Goal: Task Accomplishment & Management: Manage account settings

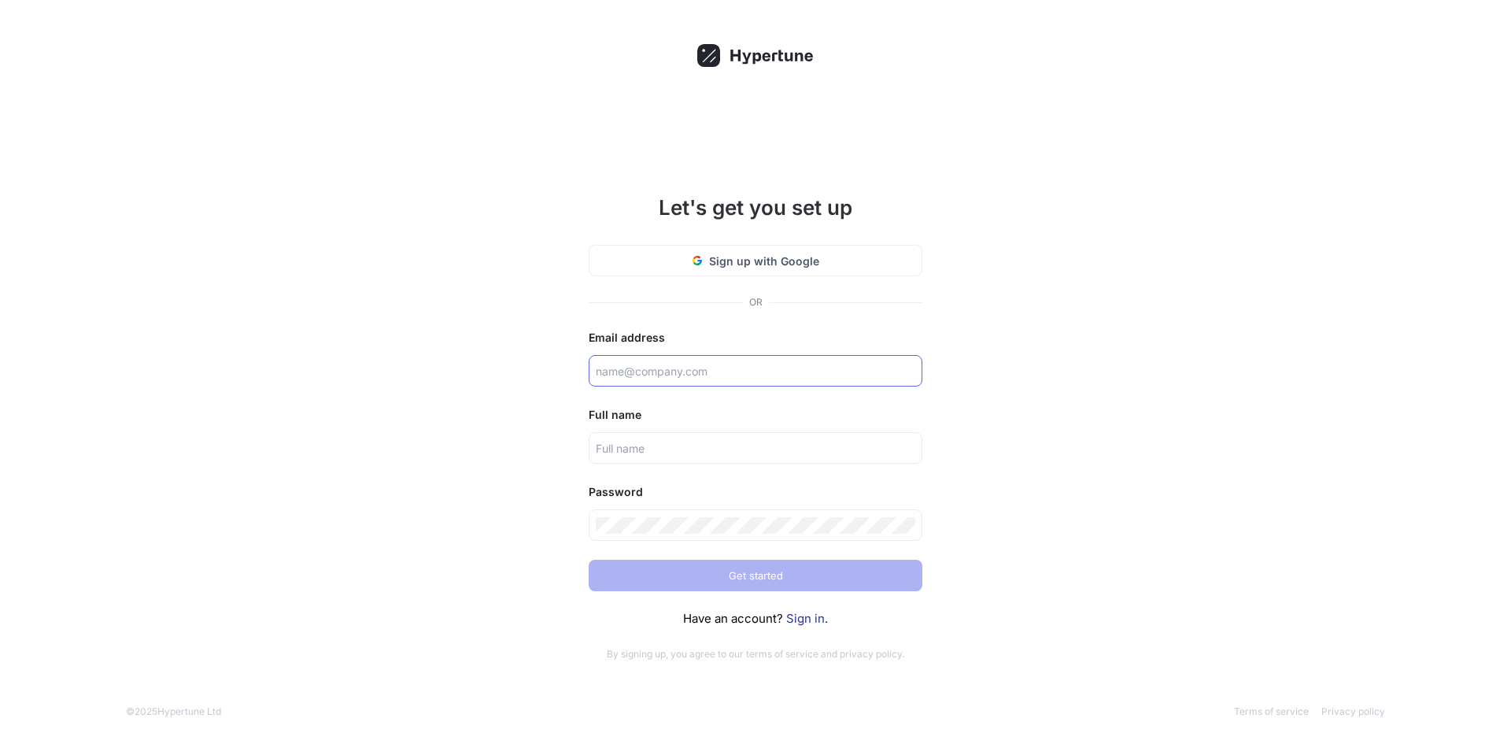
click at [653, 368] on input "text" at bounding box center [756, 371] width 320 height 17
type input "[EMAIL_ADDRESS][DOMAIN_NAME]"
click at [634, 452] on input "text" at bounding box center [756, 448] width 320 height 17
type input "Ben"
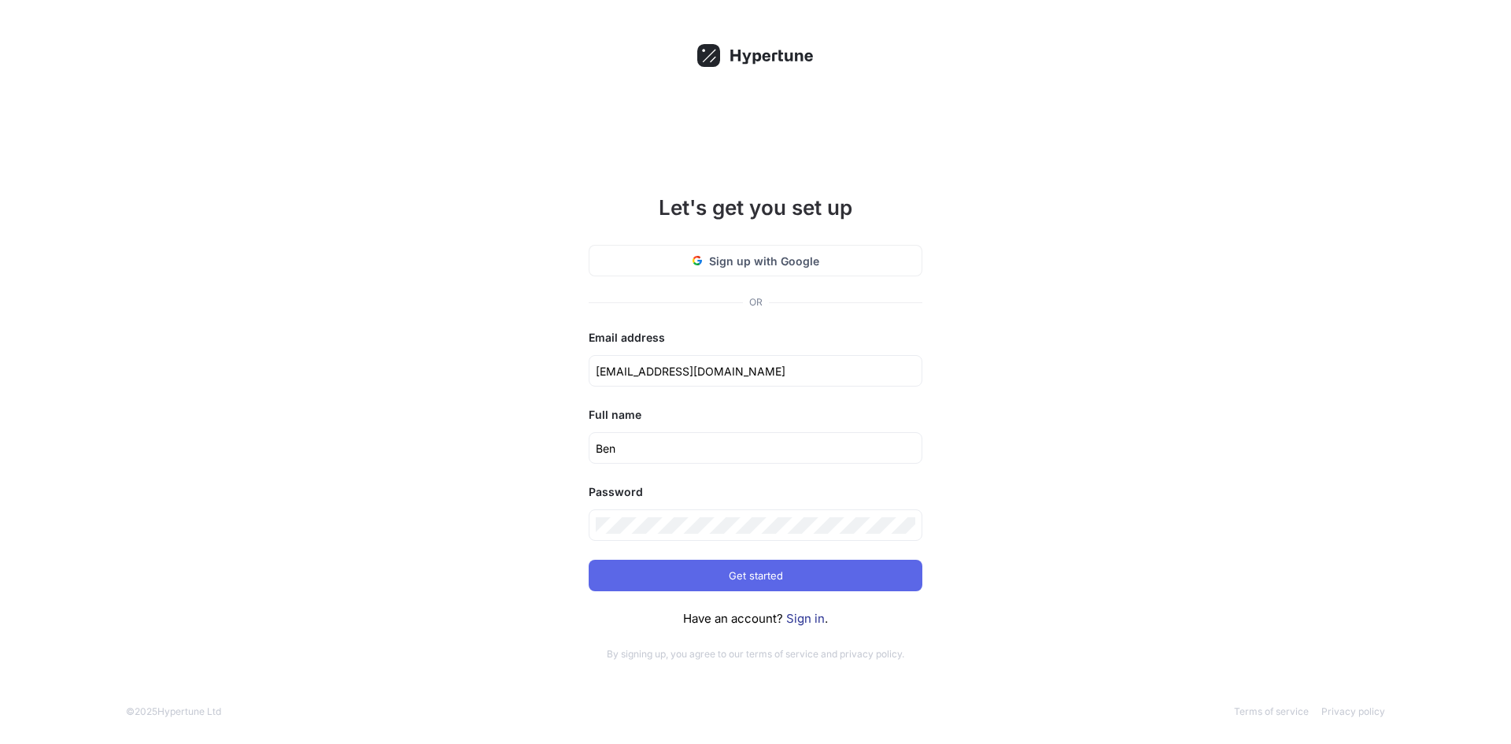
click at [1048, 561] on div "Let's get you set up Sign up with Google OR Email address apps@firstvideosgroup…" at bounding box center [755, 372] width 1511 height 744
click at [550, 526] on div "Let's get you set up Sign up with Google OR Email address apps@firstvideosgroup…" at bounding box center [755, 372] width 1511 height 744
drag, startPoint x: 1196, startPoint y: 476, endPoint x: 1144, endPoint y: 479, distance: 52.8
click at [1196, 477] on div "Let's get you set up Sign up with Google OR Email address apps@firstvideosgroup…" at bounding box center [755, 372] width 1511 height 744
click at [790, 577] on button "Get started" at bounding box center [756, 575] width 334 height 31
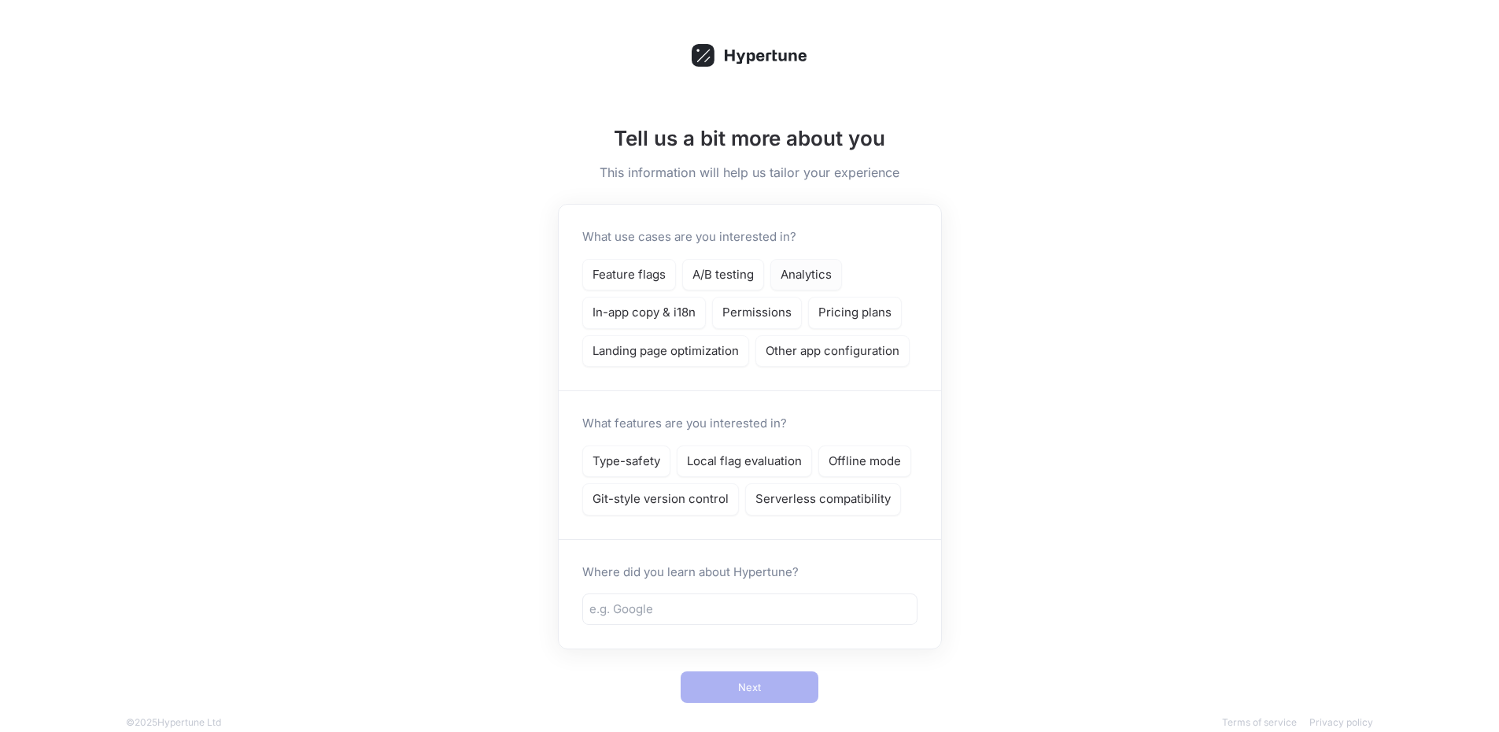
click at [810, 275] on p "Analytics" at bounding box center [806, 275] width 51 height 18
click at [748, 602] on input "text" at bounding box center [750, 610] width 321 height 18
type input "Vercel"
click at [1085, 526] on div "Tell us a bit more about you This information will help us tailor your experien…" at bounding box center [749, 377] width 1499 height 755
click at [627, 459] on p "Type-safety" at bounding box center [627, 462] width 68 height 18
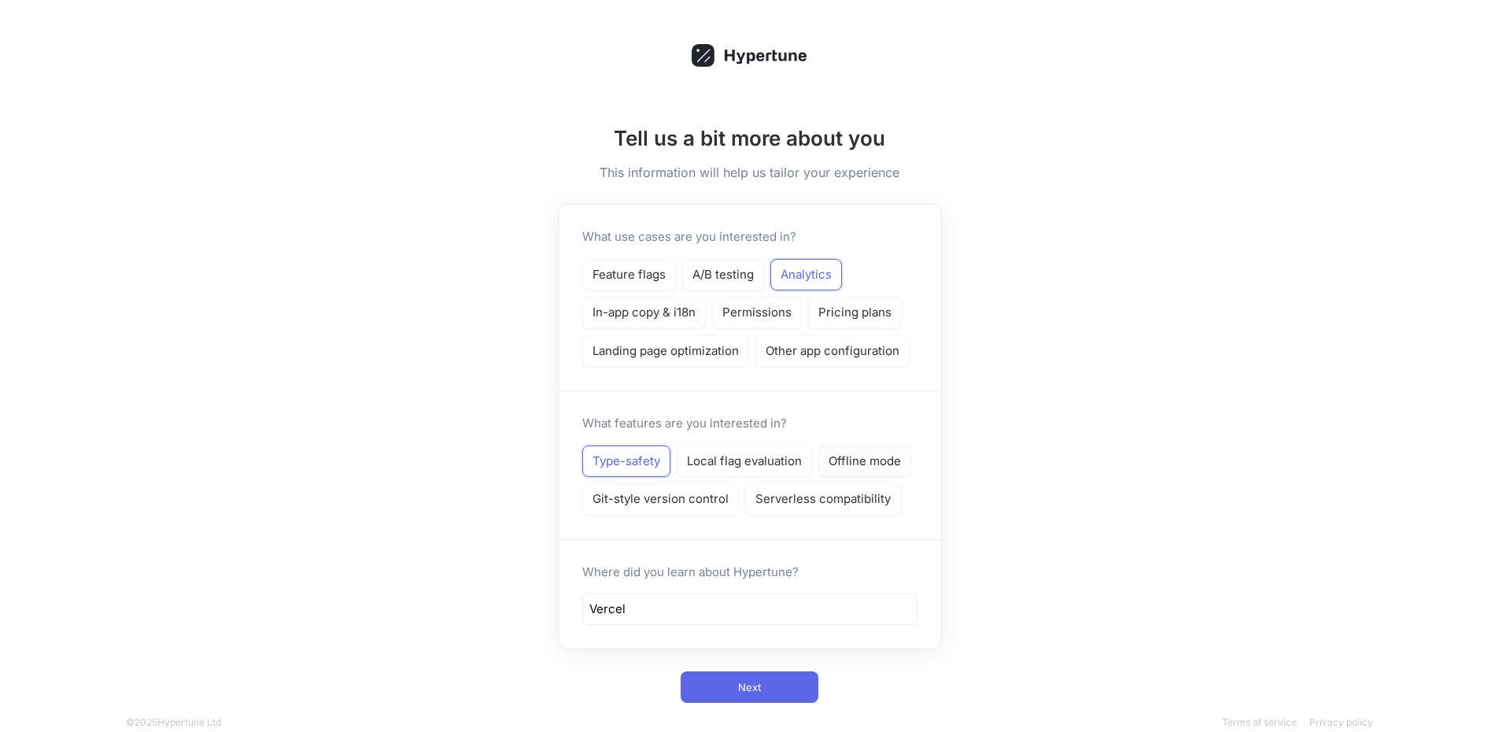
click at [856, 462] on p "Offline mode" at bounding box center [865, 462] width 72 height 18
click at [632, 460] on p "Type-safety" at bounding box center [627, 462] width 68 height 18
click at [626, 456] on p "Type-safety" at bounding box center [627, 462] width 68 height 18
click at [605, 461] on p "Type-safety" at bounding box center [627, 462] width 68 height 18
click at [613, 456] on p "Type-safety" at bounding box center [627, 462] width 68 height 18
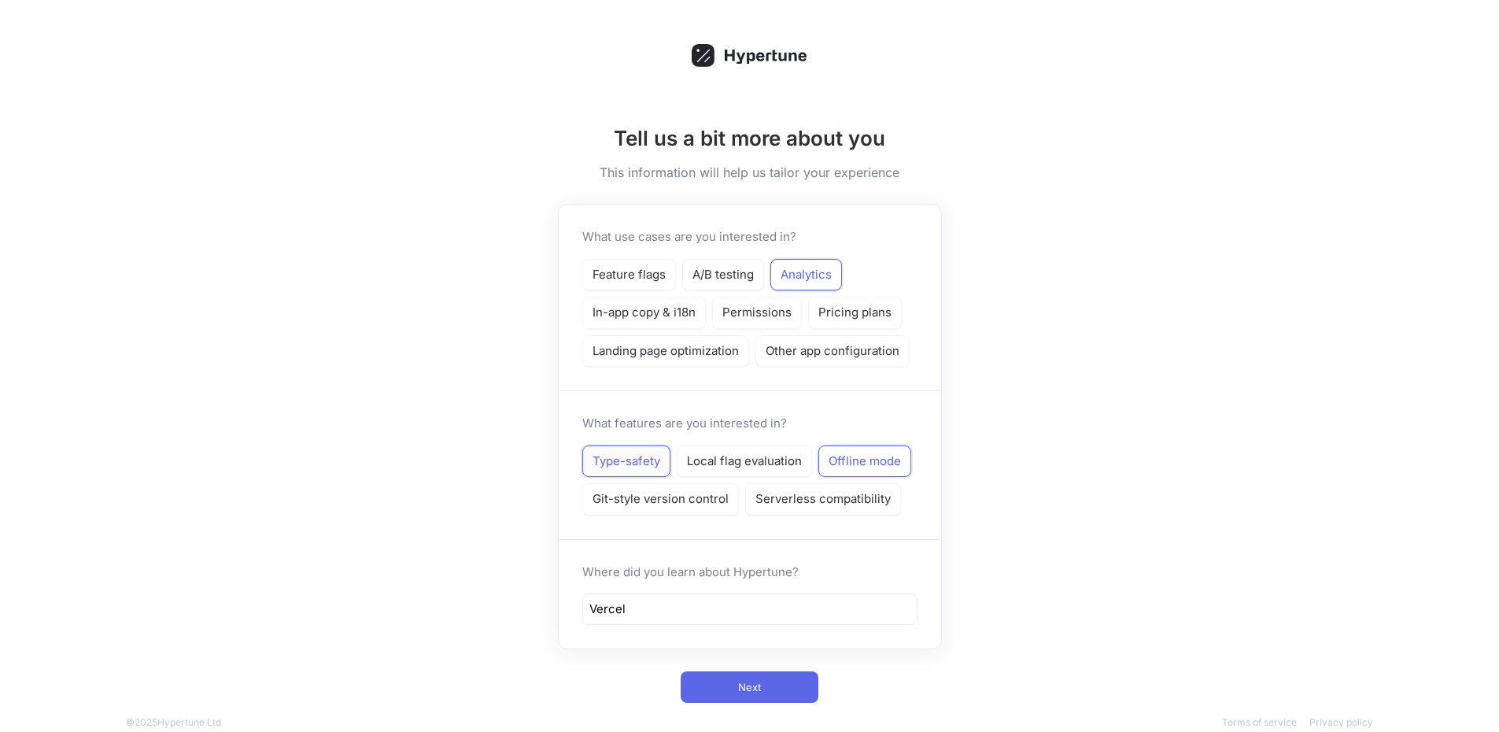
click at [634, 456] on p "Type-safety" at bounding box center [627, 462] width 68 height 18
click at [700, 349] on p "Landing page optimization" at bounding box center [666, 351] width 146 height 18
click at [627, 463] on p "Type-safety" at bounding box center [627, 462] width 68 height 18
click at [649, 501] on p "Git-style version control" at bounding box center [661, 499] width 136 height 18
click at [626, 457] on p "Type-safety" at bounding box center [627, 462] width 68 height 18
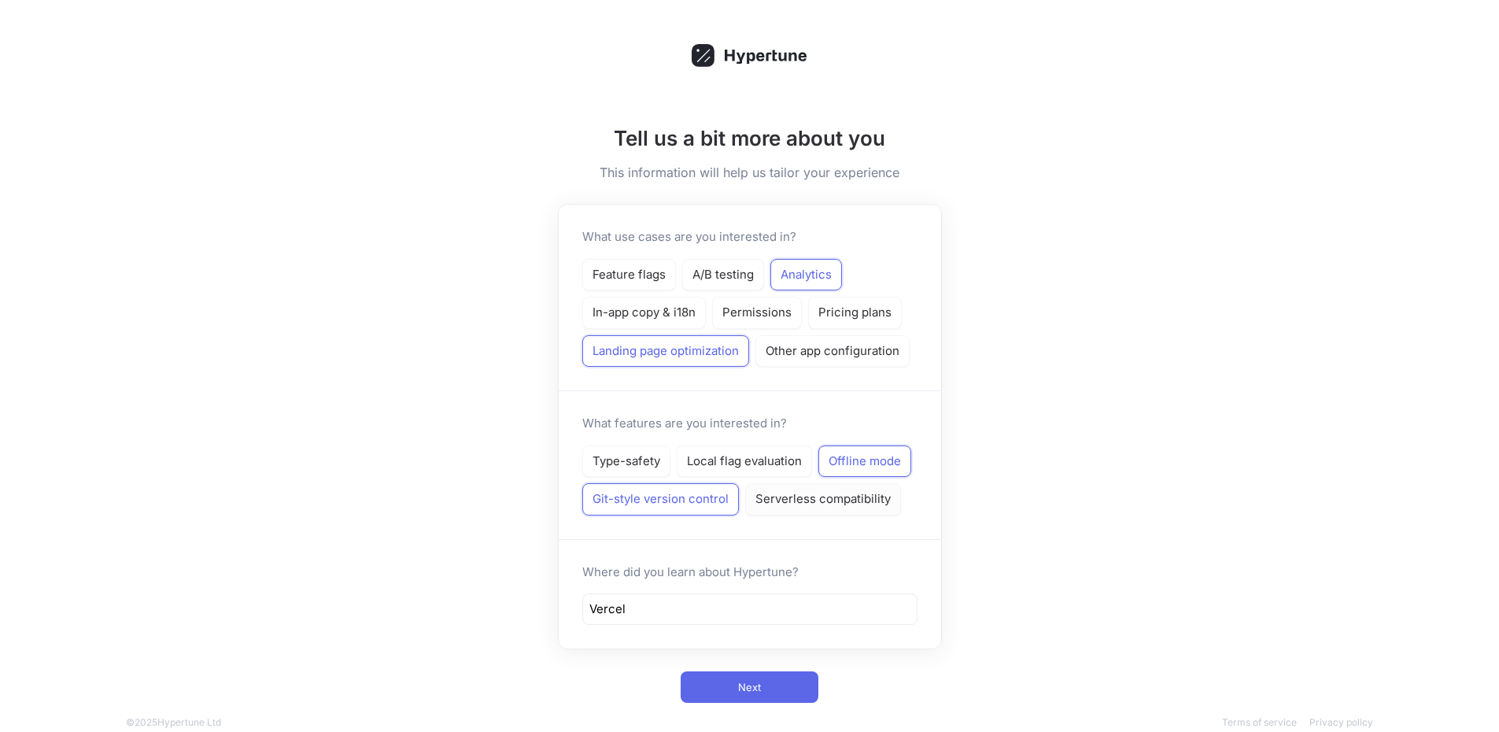
click at [804, 495] on p "Serverless compatibility" at bounding box center [823, 499] width 135 height 18
click at [627, 464] on p "Type-safety" at bounding box center [627, 462] width 68 height 18
click at [733, 679] on button "Next" at bounding box center [750, 686] width 138 height 31
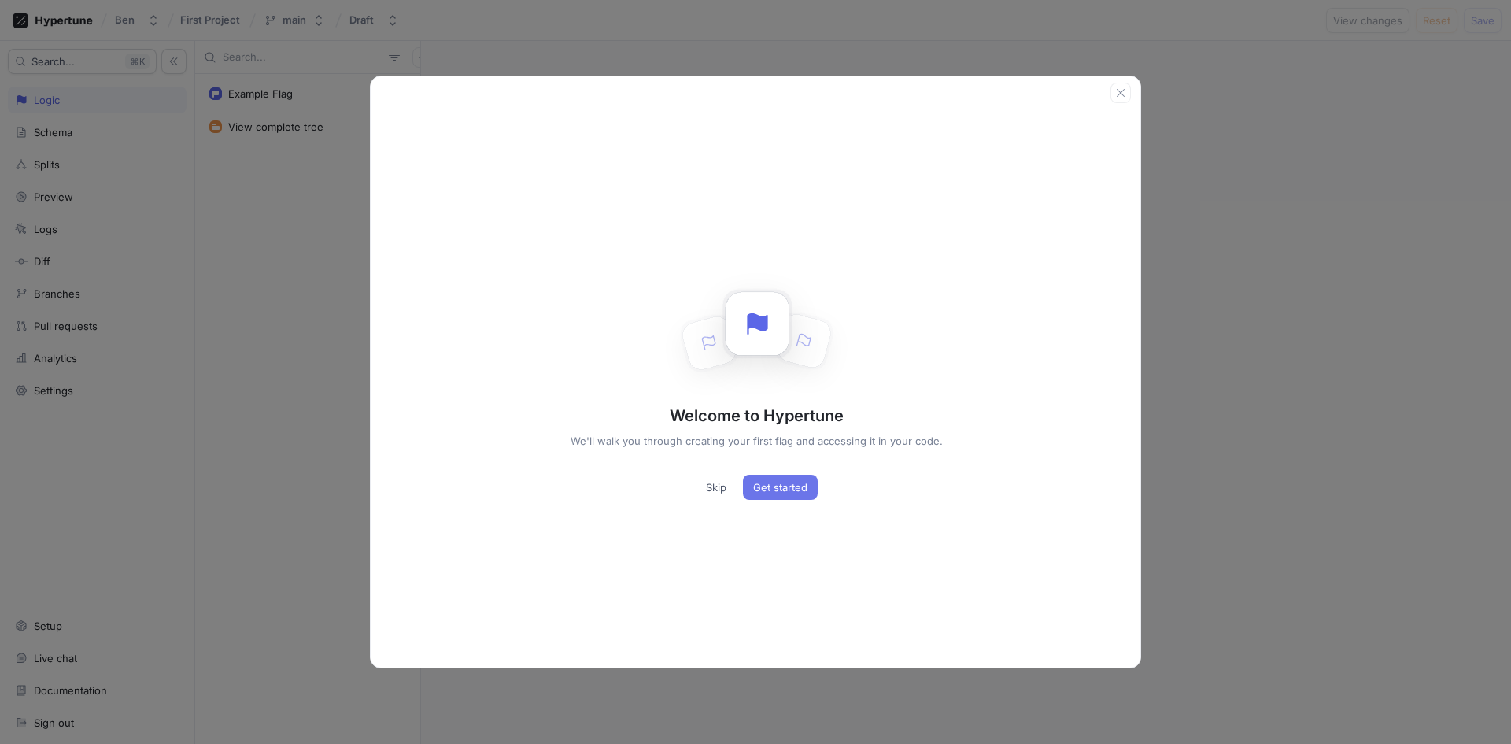
click at [778, 489] on span "Get started" at bounding box center [780, 486] width 54 height 9
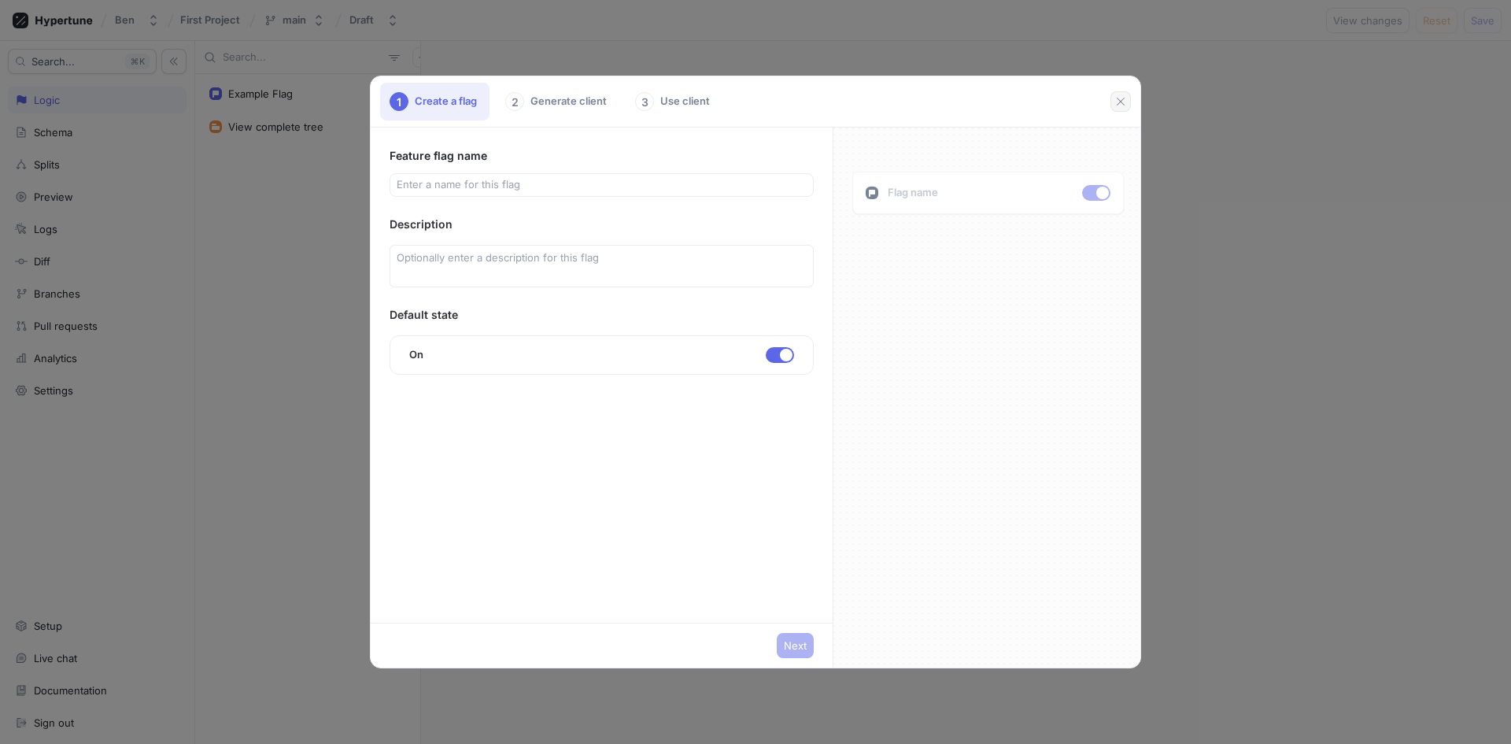
click at [1122, 98] on icon "button" at bounding box center [1120, 101] width 13 height 13
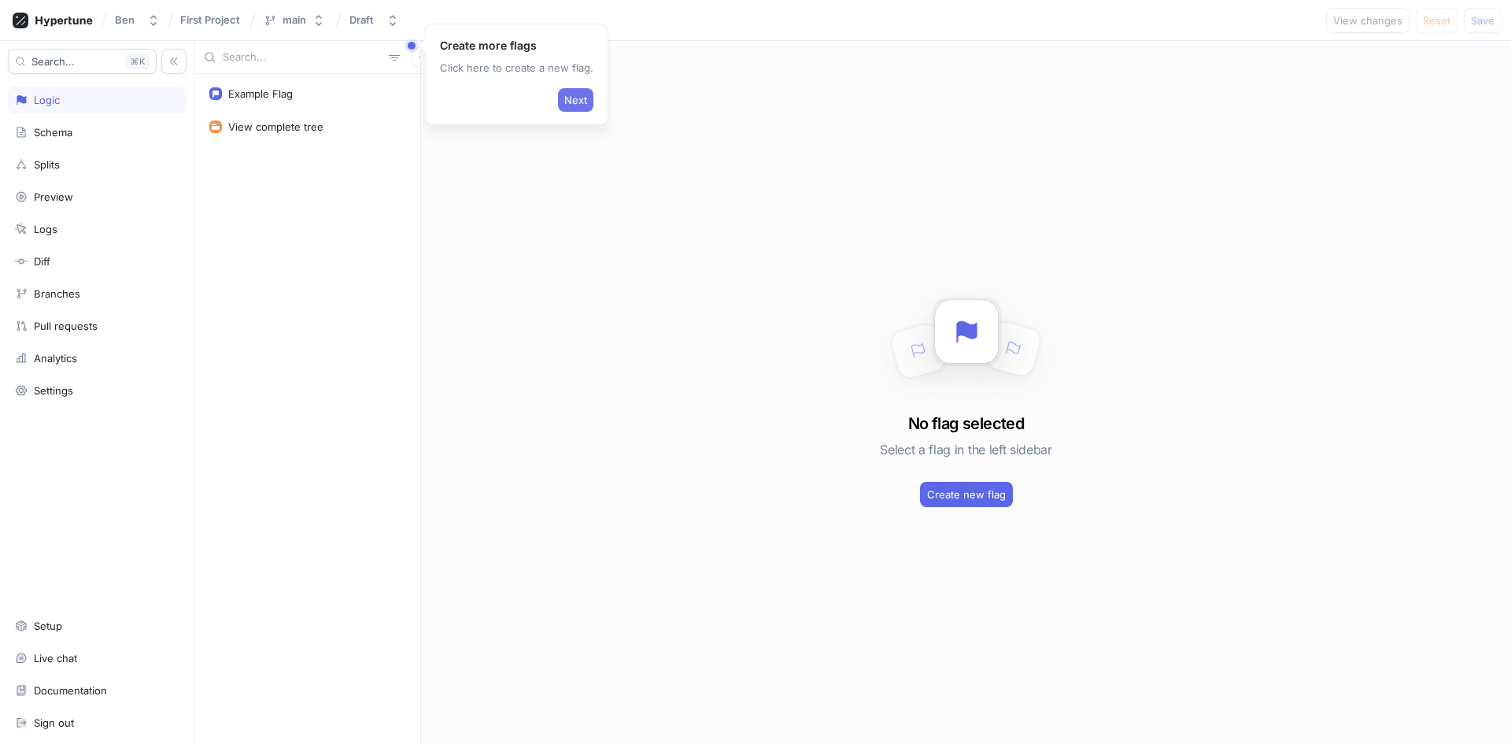
click at [578, 101] on span "Next" at bounding box center [575, 99] width 23 height 9
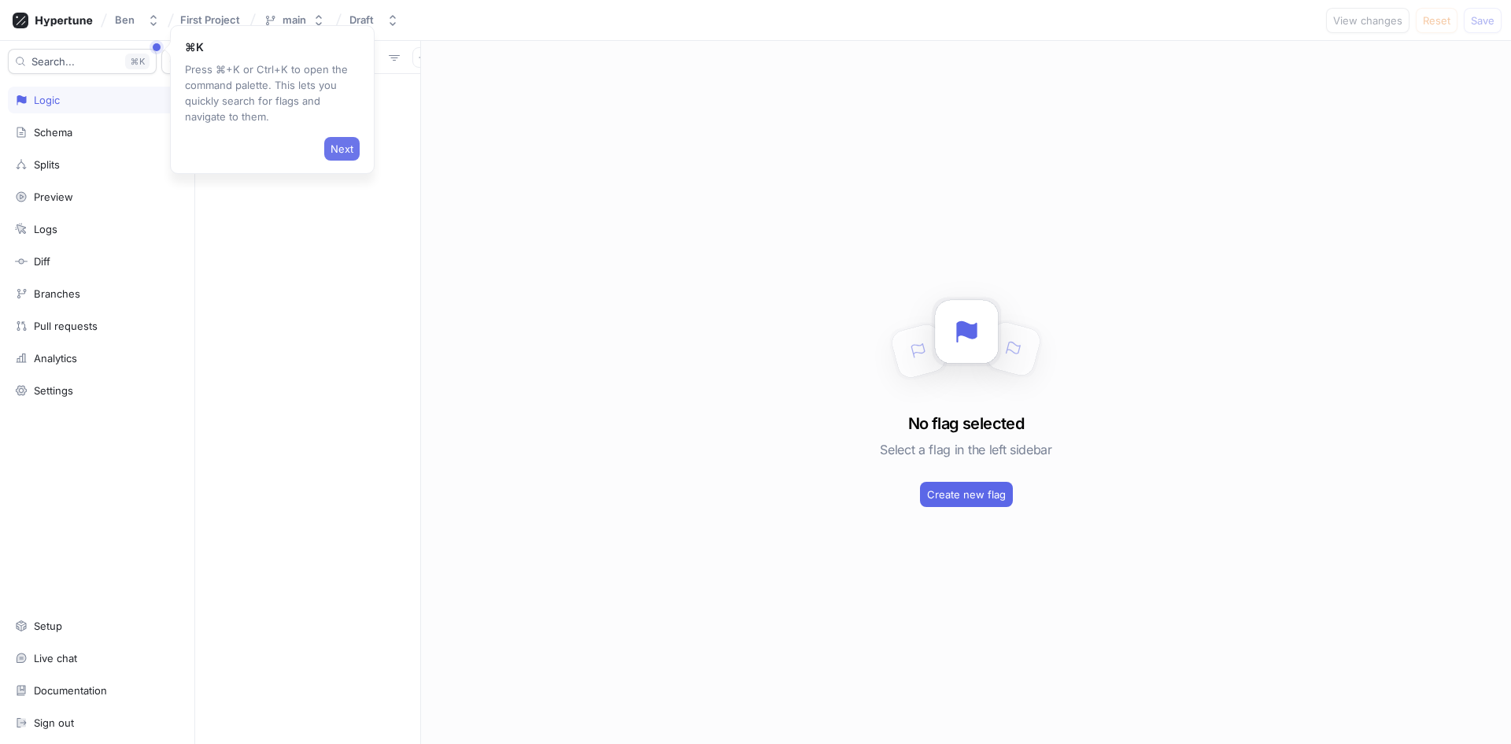
click at [337, 140] on button "Next" at bounding box center [341, 149] width 35 height 24
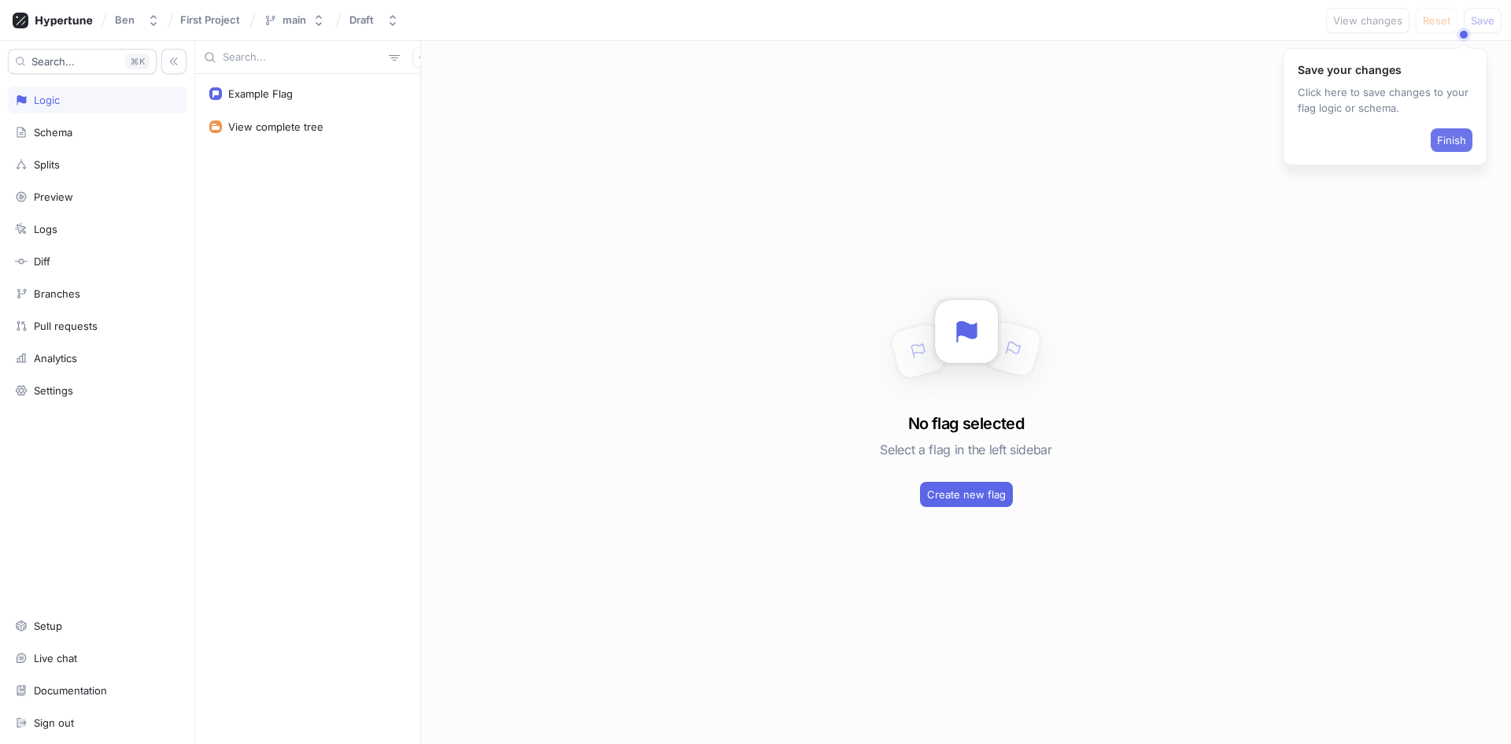
click at [1447, 139] on span "Finish" at bounding box center [1451, 139] width 29 height 9
click at [266, 96] on div "Example Flag" at bounding box center [260, 93] width 65 height 13
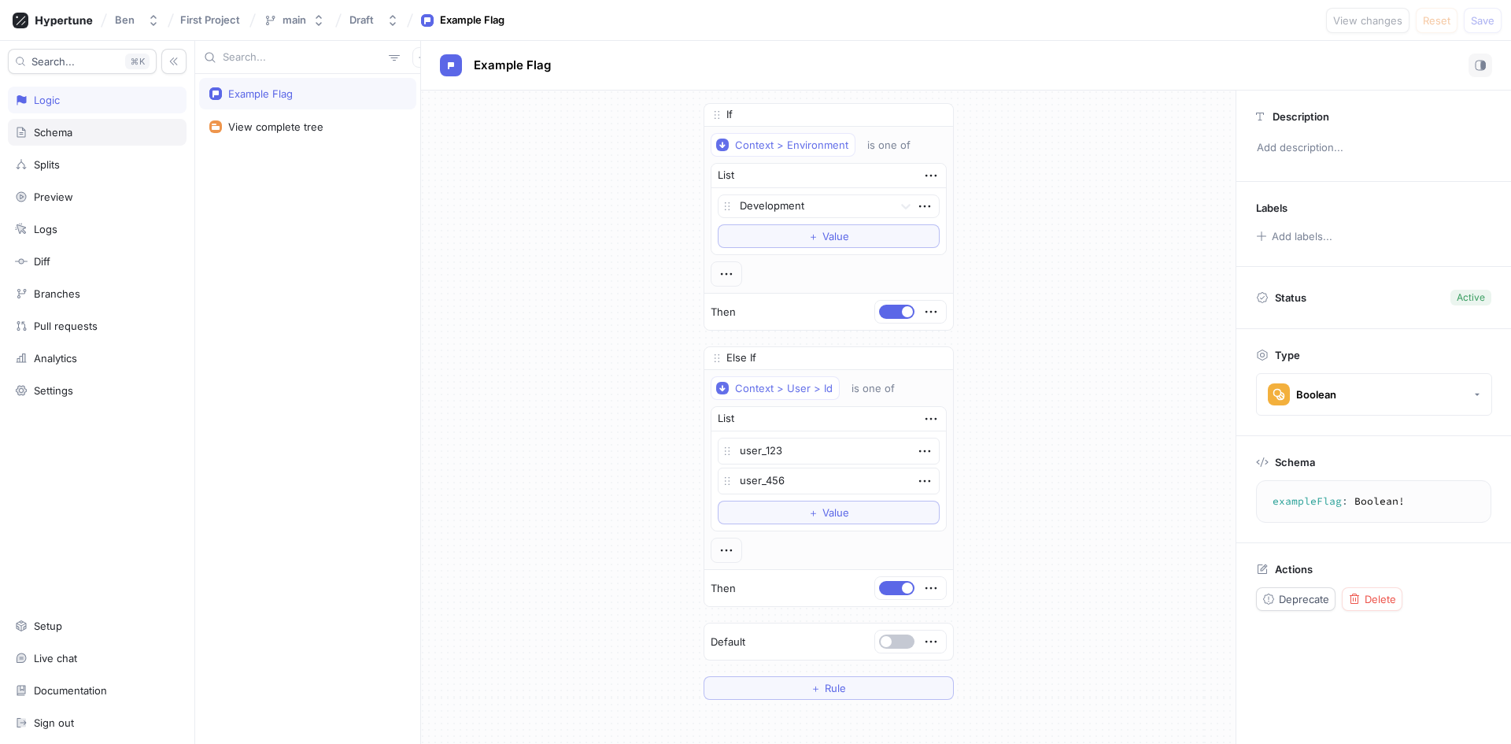
click at [75, 133] on div "Schema" at bounding box center [97, 132] width 164 height 13
type textarea "x"
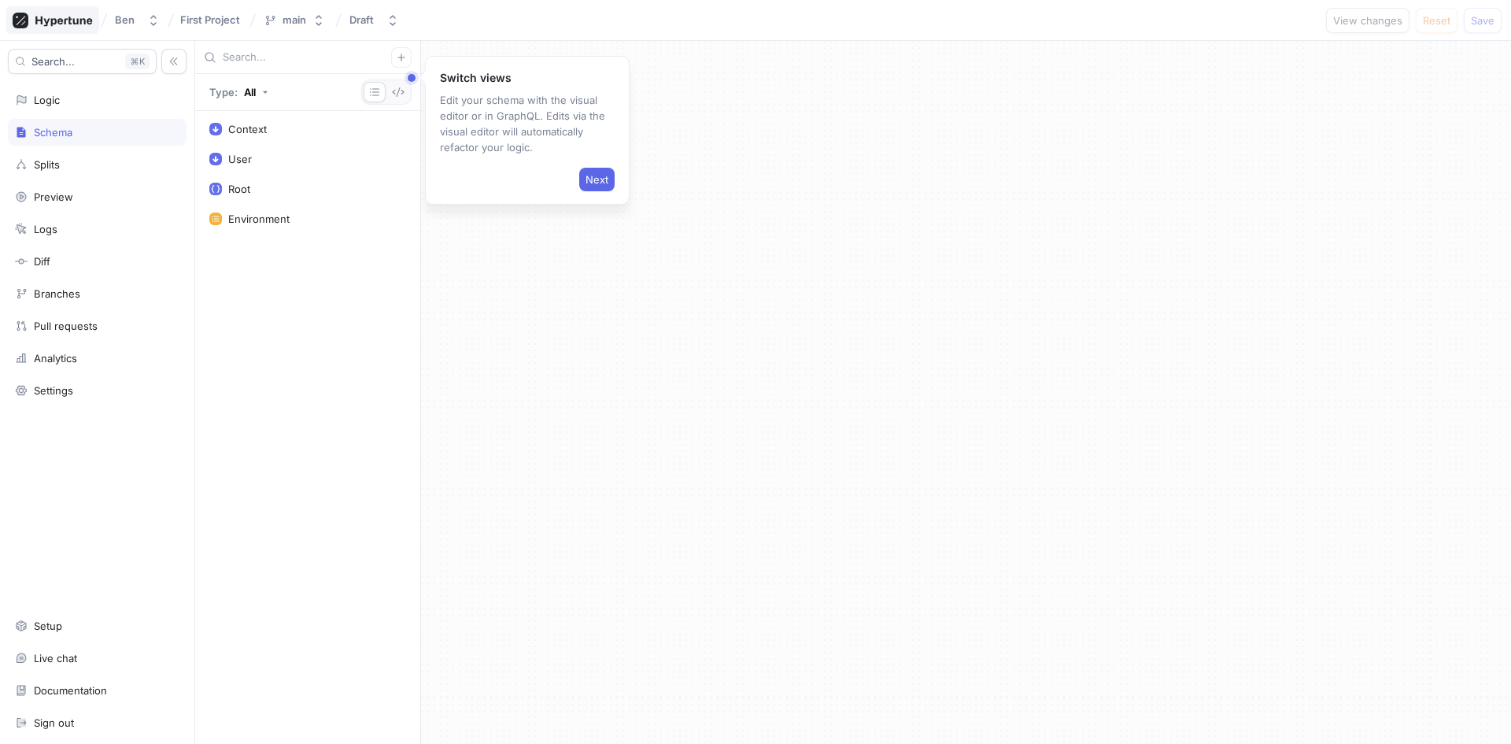
click at [67, 24] on icon at bounding box center [53, 21] width 80 height 16
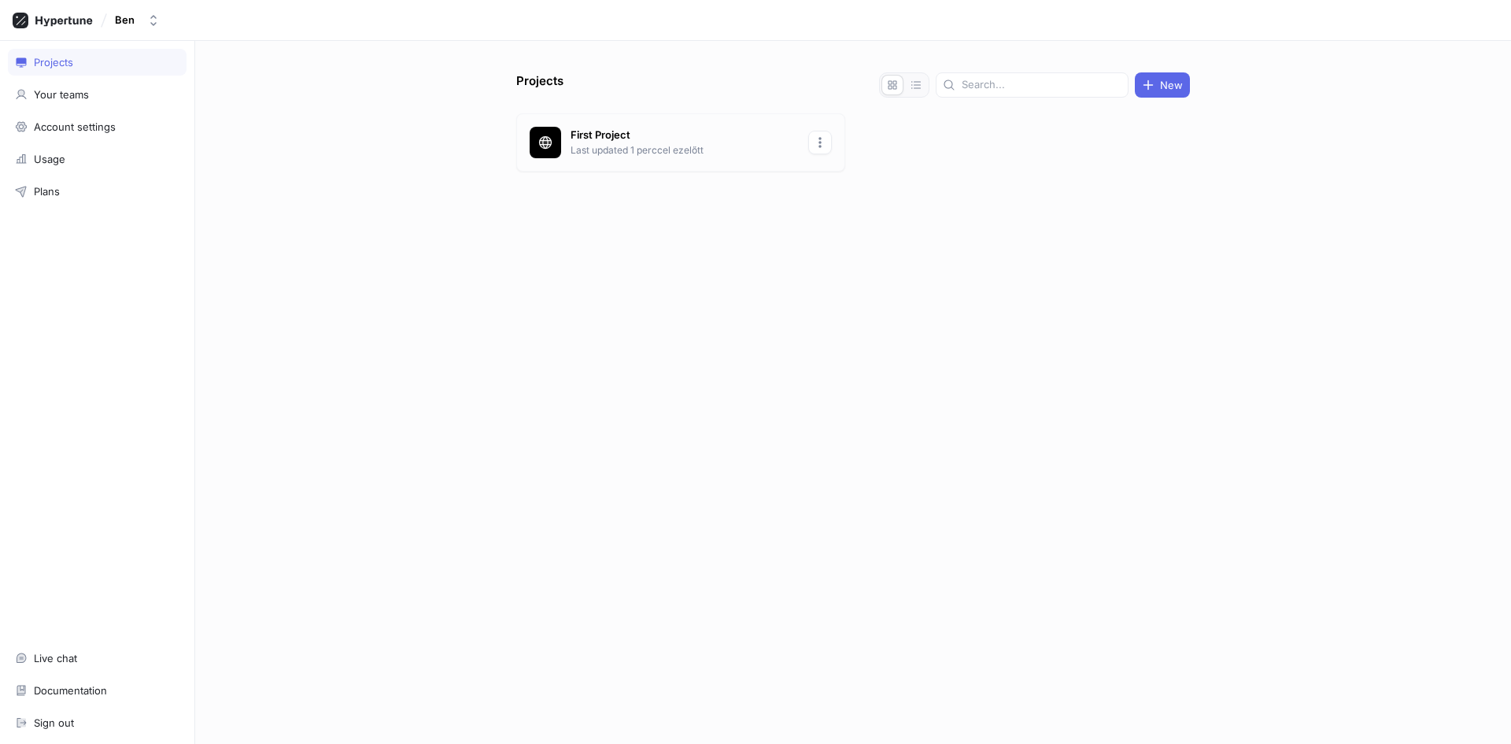
click at [819, 143] on icon "button" at bounding box center [820, 142] width 3 height 11
click at [856, 224] on p "Delete" at bounding box center [850, 228] width 31 height 16
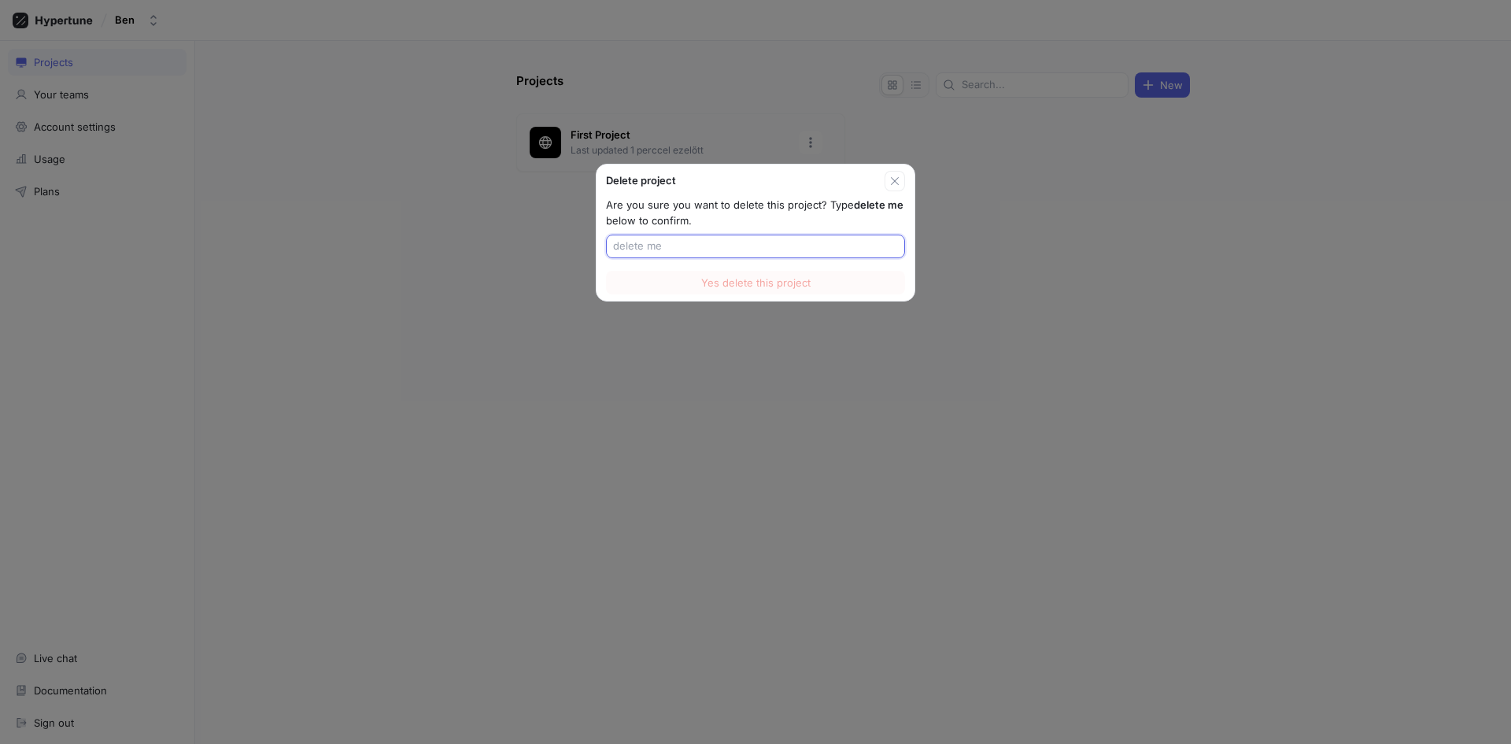
click at [689, 248] on input "text" at bounding box center [755, 246] width 285 height 16
type input "delete me"
click at [733, 282] on span "Yes delete this project" at bounding box center [755, 282] width 109 height 9
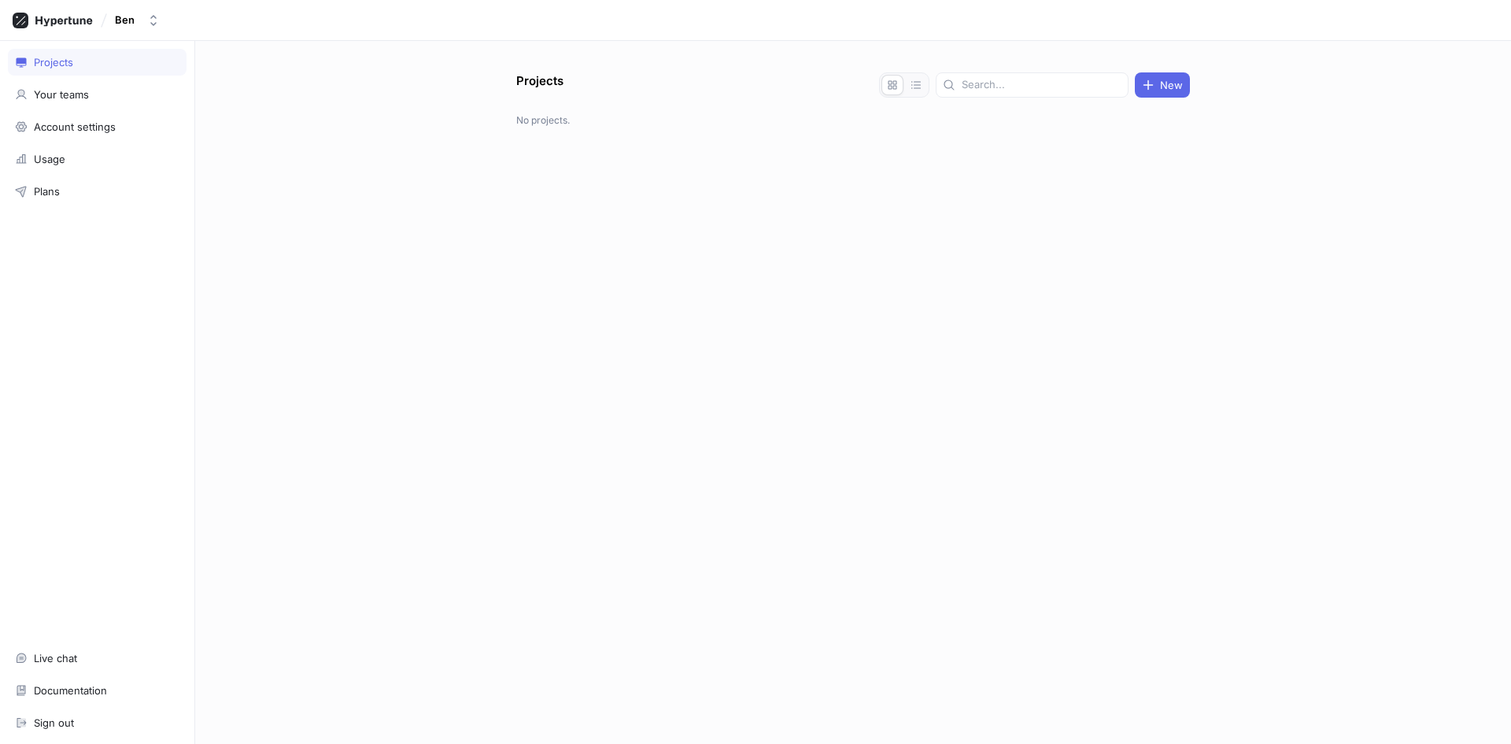
click at [113, 297] on div "Projects Your teams Account settings Usage Plans Live chat Documentation Sign o…" at bounding box center [97, 392] width 195 height 703
click at [54, 180] on div "Plans" at bounding box center [97, 191] width 179 height 27
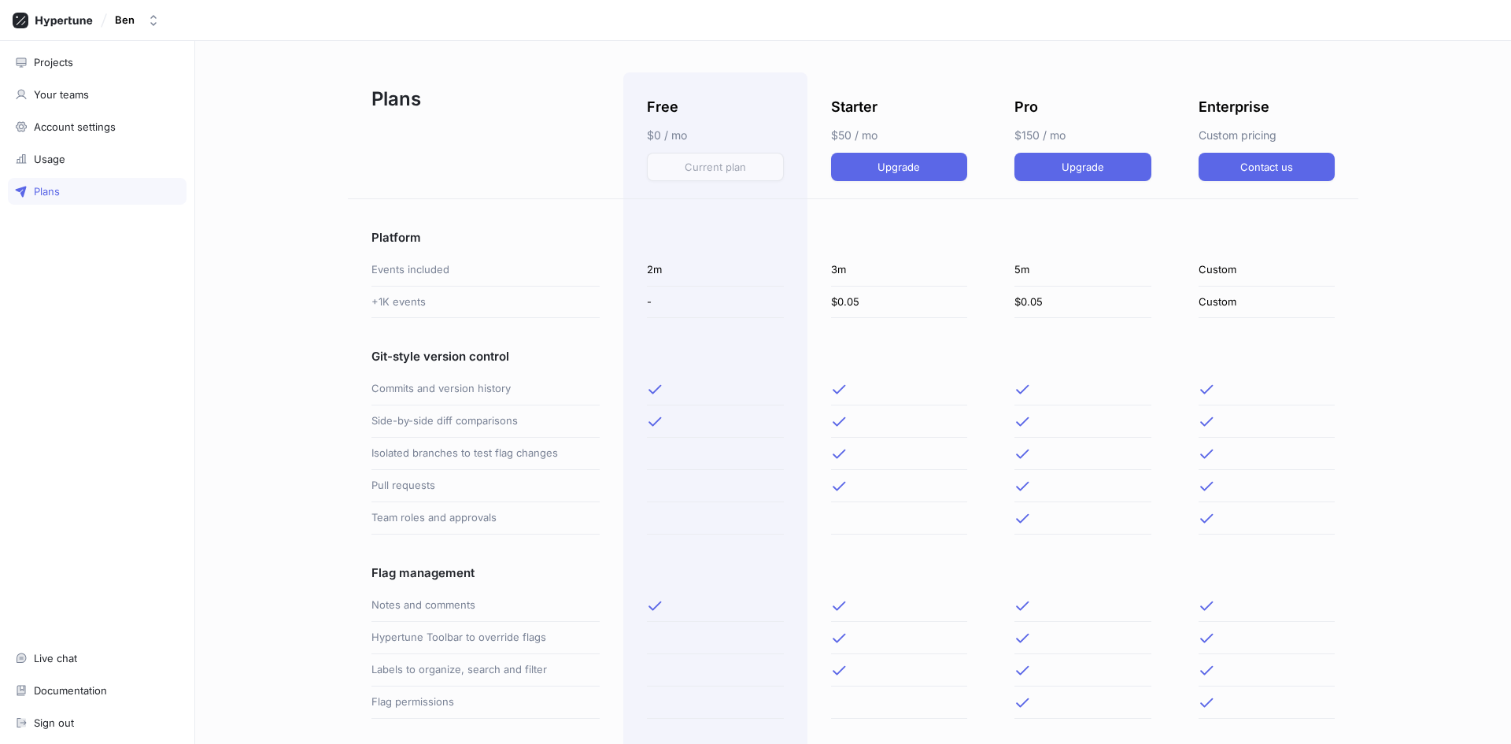
click at [98, 292] on div "Projects Your teams Account settings Usage Plans Live chat Documentation Sign o…" at bounding box center [97, 392] width 195 height 703
click at [61, 155] on div "Usage" at bounding box center [49, 159] width 31 height 13
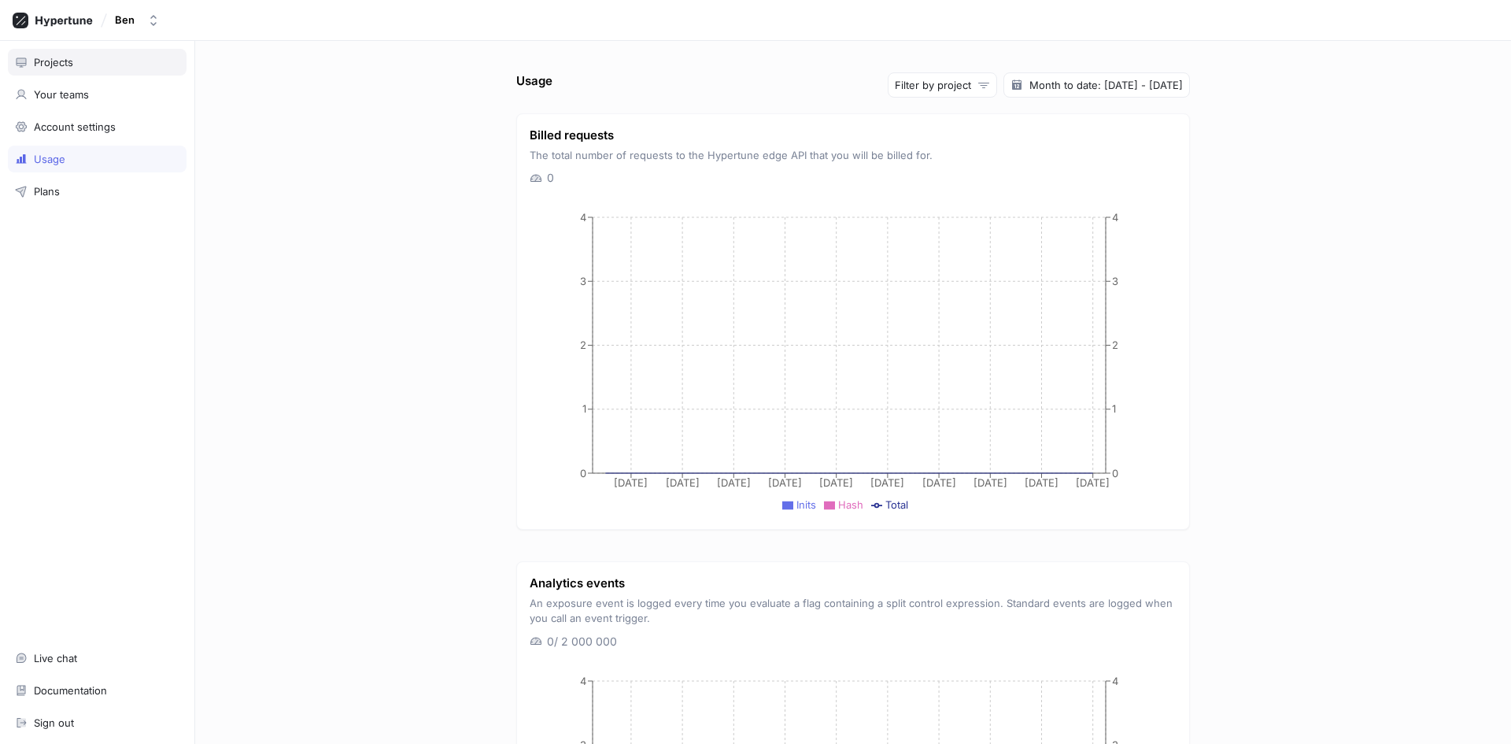
click at [78, 65] on div "Projects" at bounding box center [97, 62] width 164 height 13
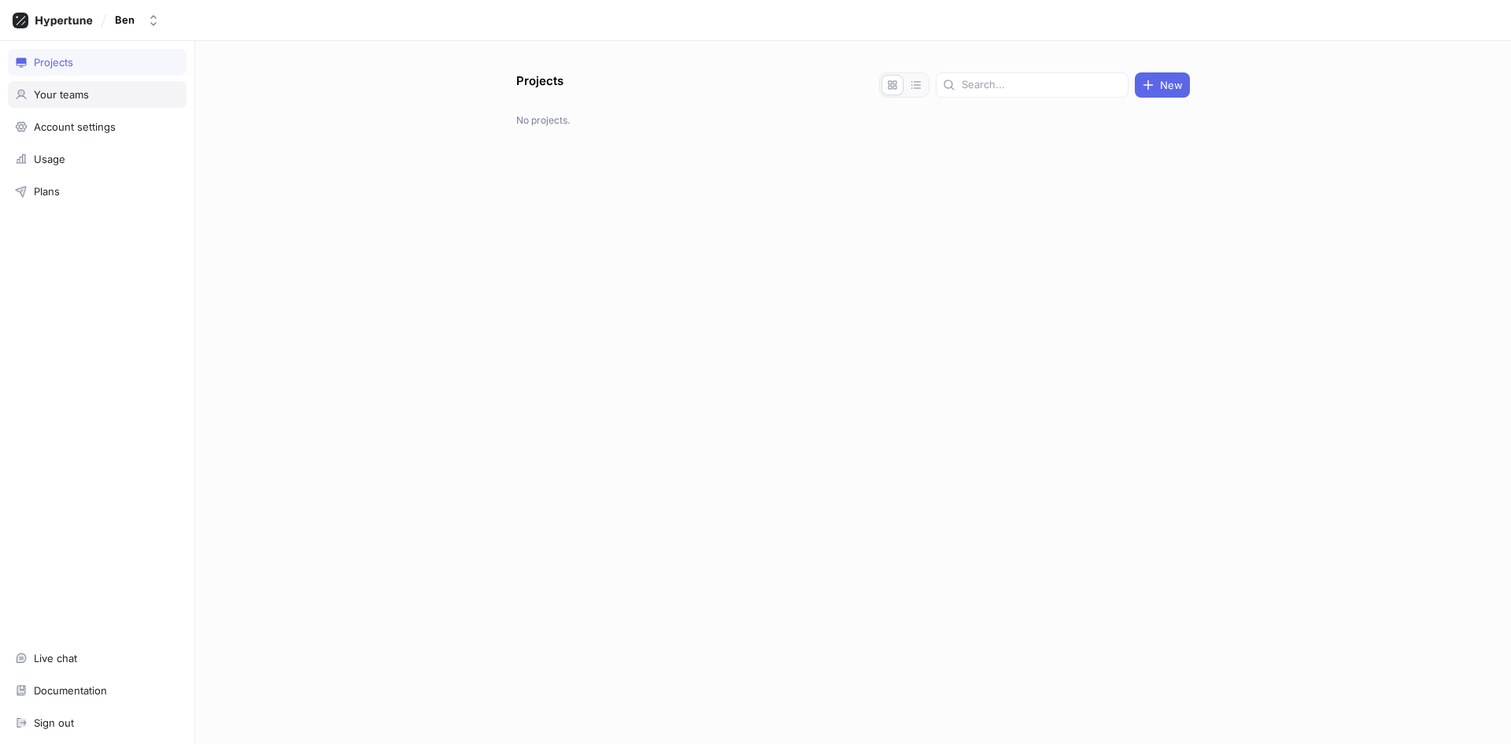
click at [88, 96] on div "Your teams" at bounding box center [61, 94] width 55 height 13
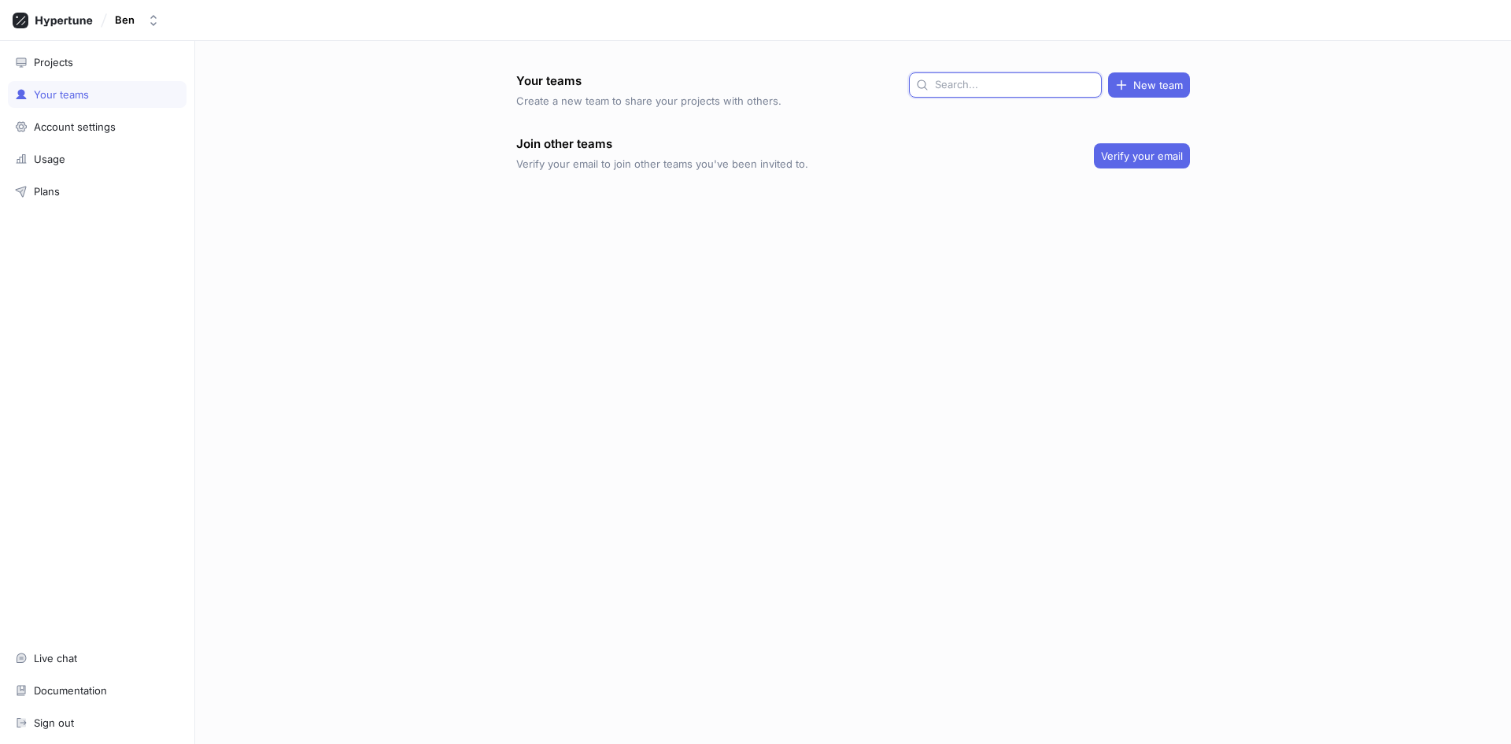
click at [992, 82] on input "text" at bounding box center [1015, 85] width 160 height 16
click at [935, 290] on div "Your teams Create a new team to share your projects with others. New team Join …" at bounding box center [853, 407] width 686 height 671
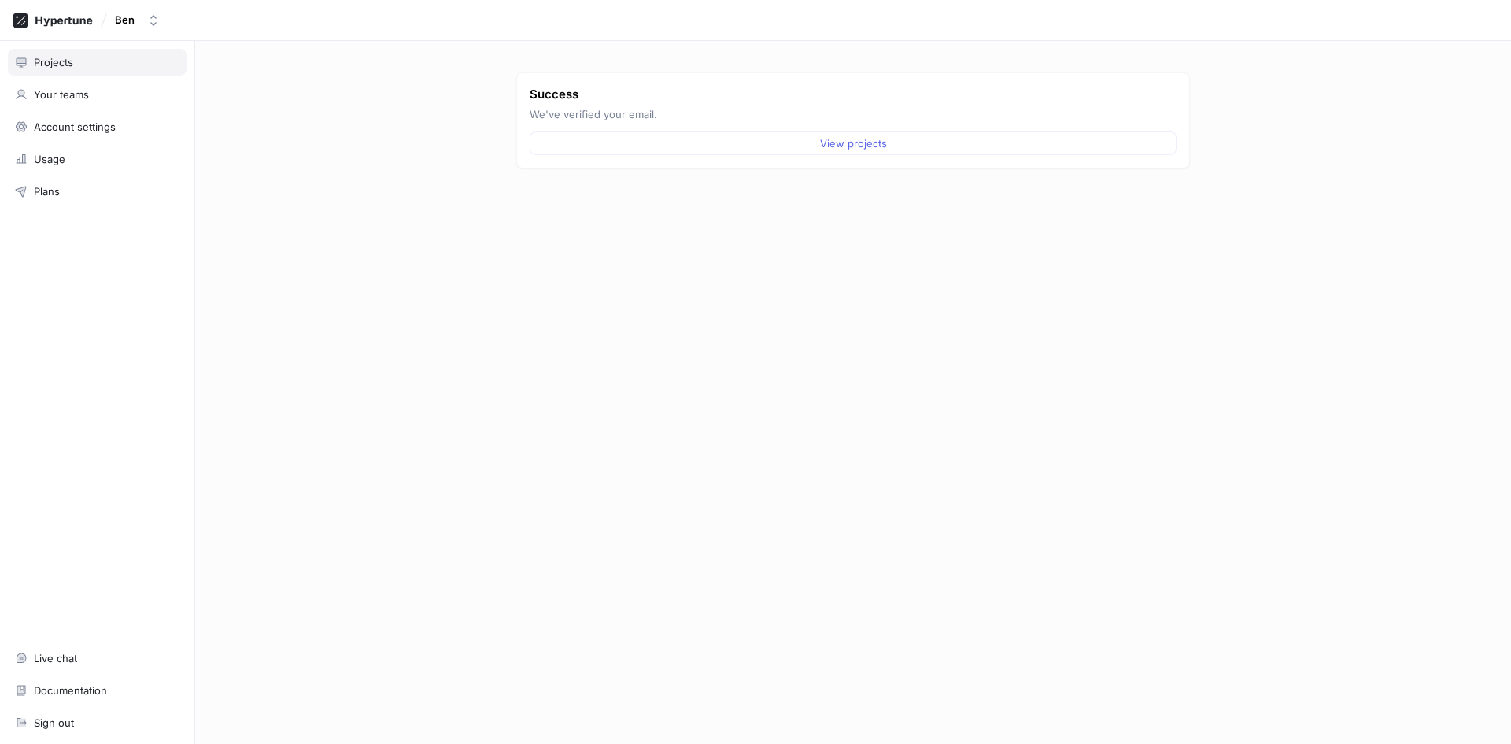
click at [46, 57] on div "Projects" at bounding box center [53, 62] width 39 height 13
click at [83, 83] on div "Your teams" at bounding box center [97, 94] width 179 height 27
click at [1162, 84] on span "New team" at bounding box center [1158, 84] width 50 height 9
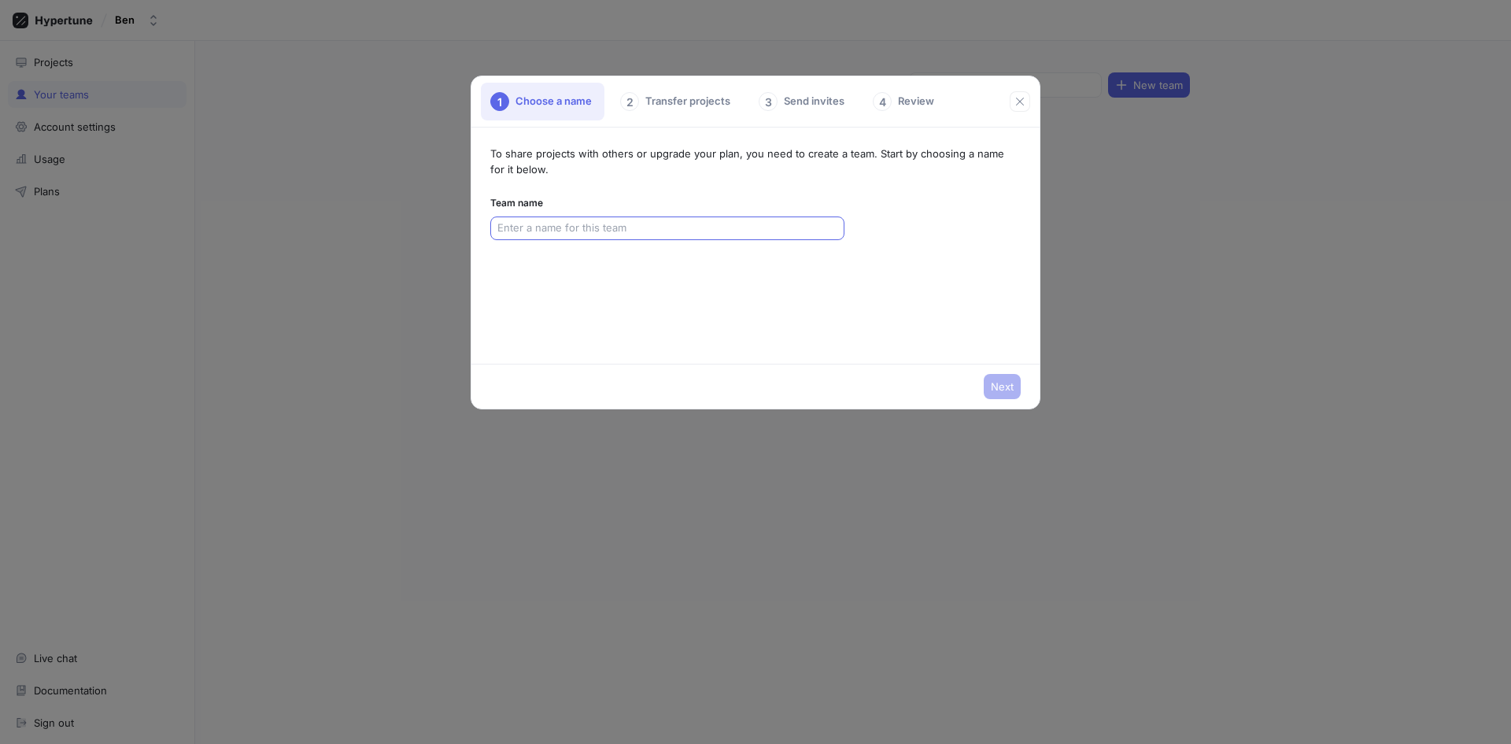
click at [580, 225] on input "text" at bounding box center [667, 228] width 340 height 16
click at [799, 105] on div "3 Send invites" at bounding box center [803, 102] width 108 height 38
click at [912, 112] on div "4 Review" at bounding box center [904, 102] width 83 height 38
click at [1020, 105] on icon "button" at bounding box center [1020, 101] width 13 height 13
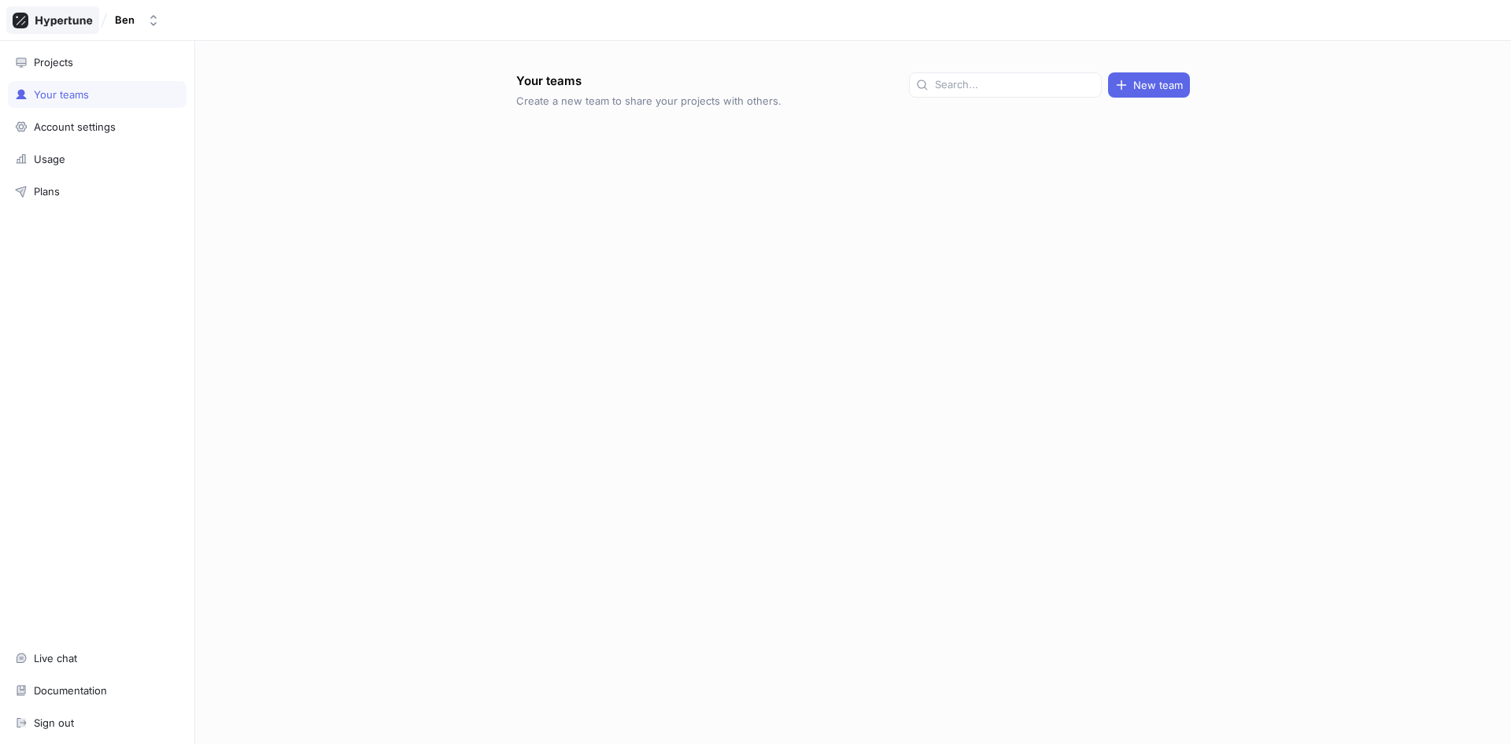
click at [61, 21] on icon at bounding box center [63, 21] width 57 height 10
click at [67, 101] on div "Your teams" at bounding box center [97, 94] width 179 height 27
click at [1165, 88] on span "New team" at bounding box center [1158, 84] width 50 height 9
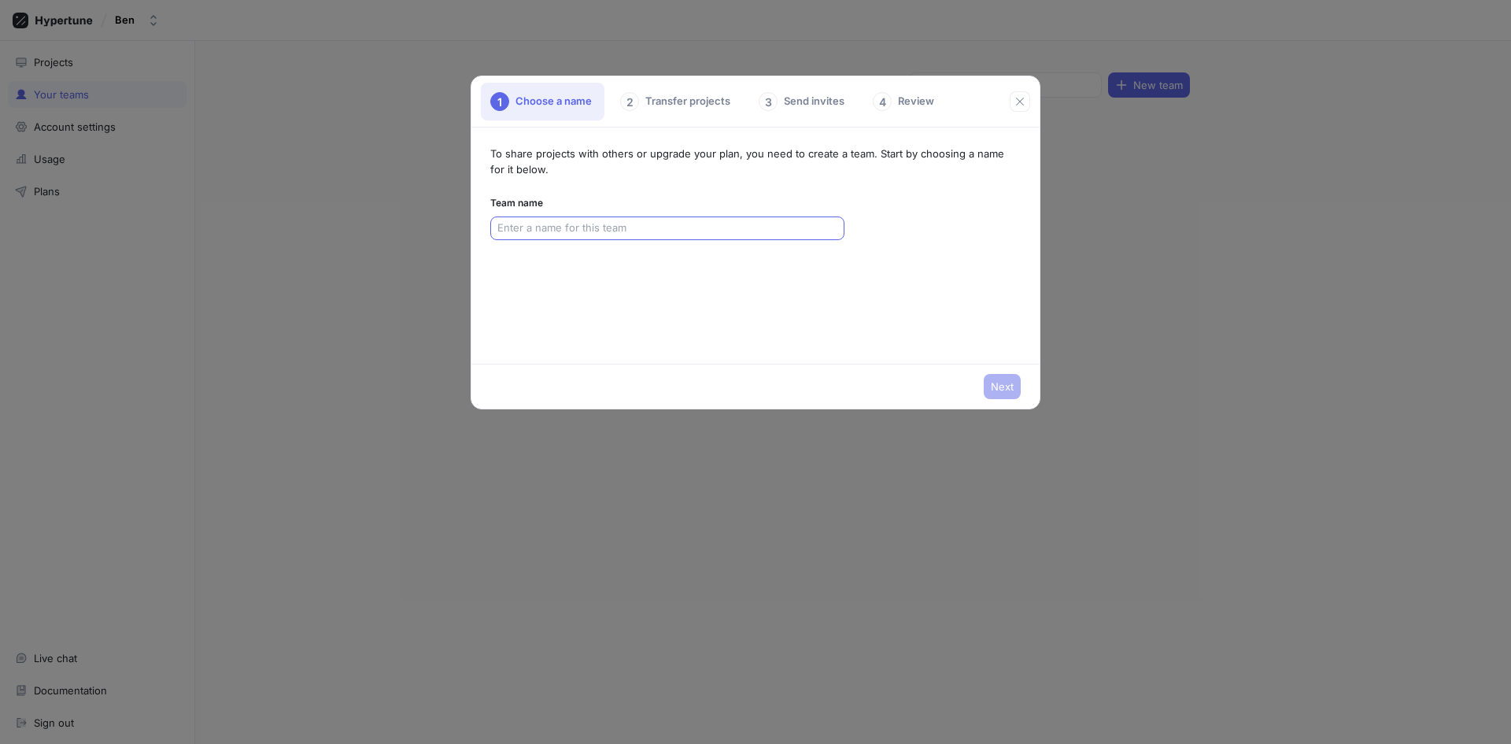
click at [590, 231] on input "text" at bounding box center [667, 228] width 340 height 16
type input "FirstVideos Group"
drag, startPoint x: 649, startPoint y: 286, endPoint x: 707, endPoint y: 293, distance: 58.7
click at [649, 286] on div "To share projects with others or upgrade your plan, you need to create a team. …" at bounding box center [754, 246] width 567 height 236
click at [1003, 386] on span "Next" at bounding box center [1002, 386] width 23 height 9
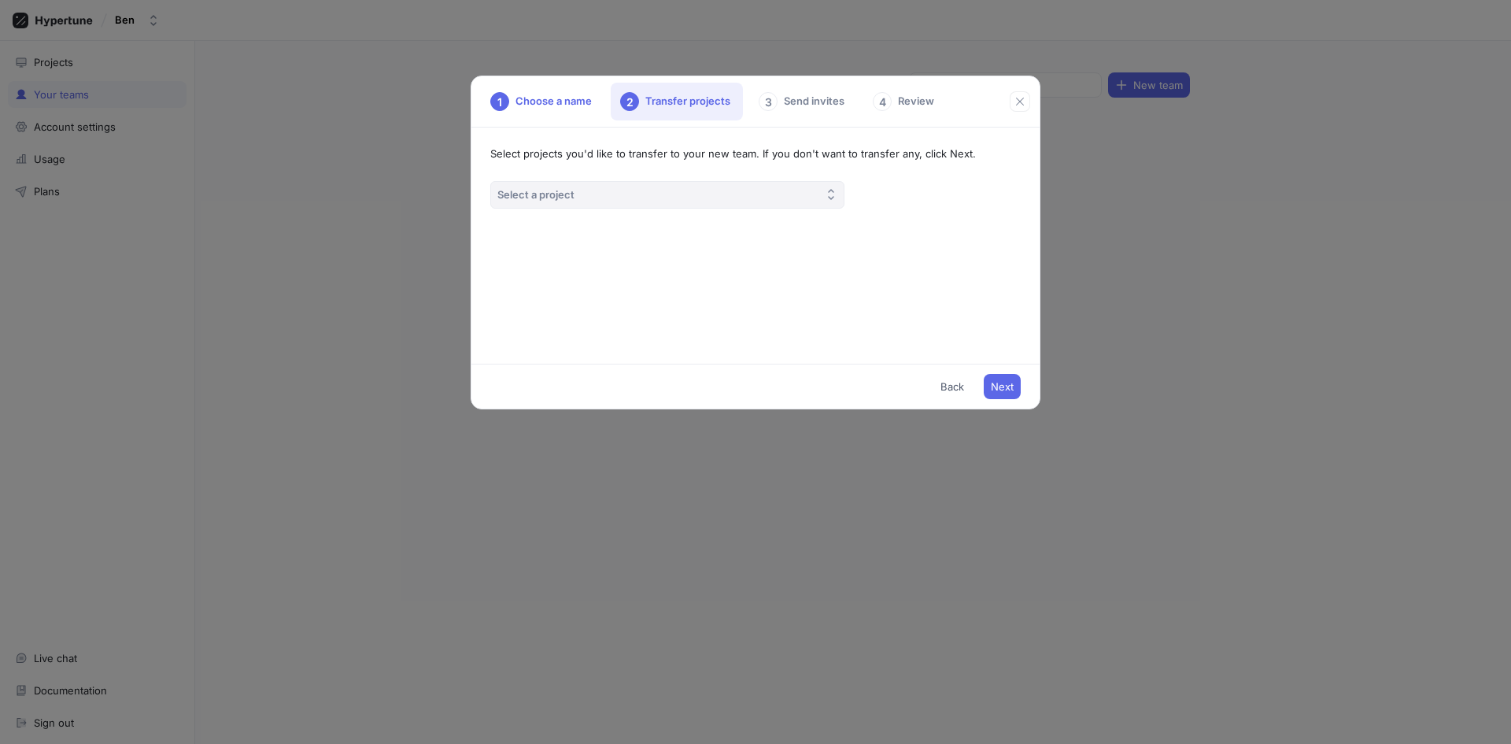
click at [800, 201] on button "Select a project" at bounding box center [667, 195] width 354 height 28
click at [1002, 385] on span "Next" at bounding box center [1002, 386] width 23 height 9
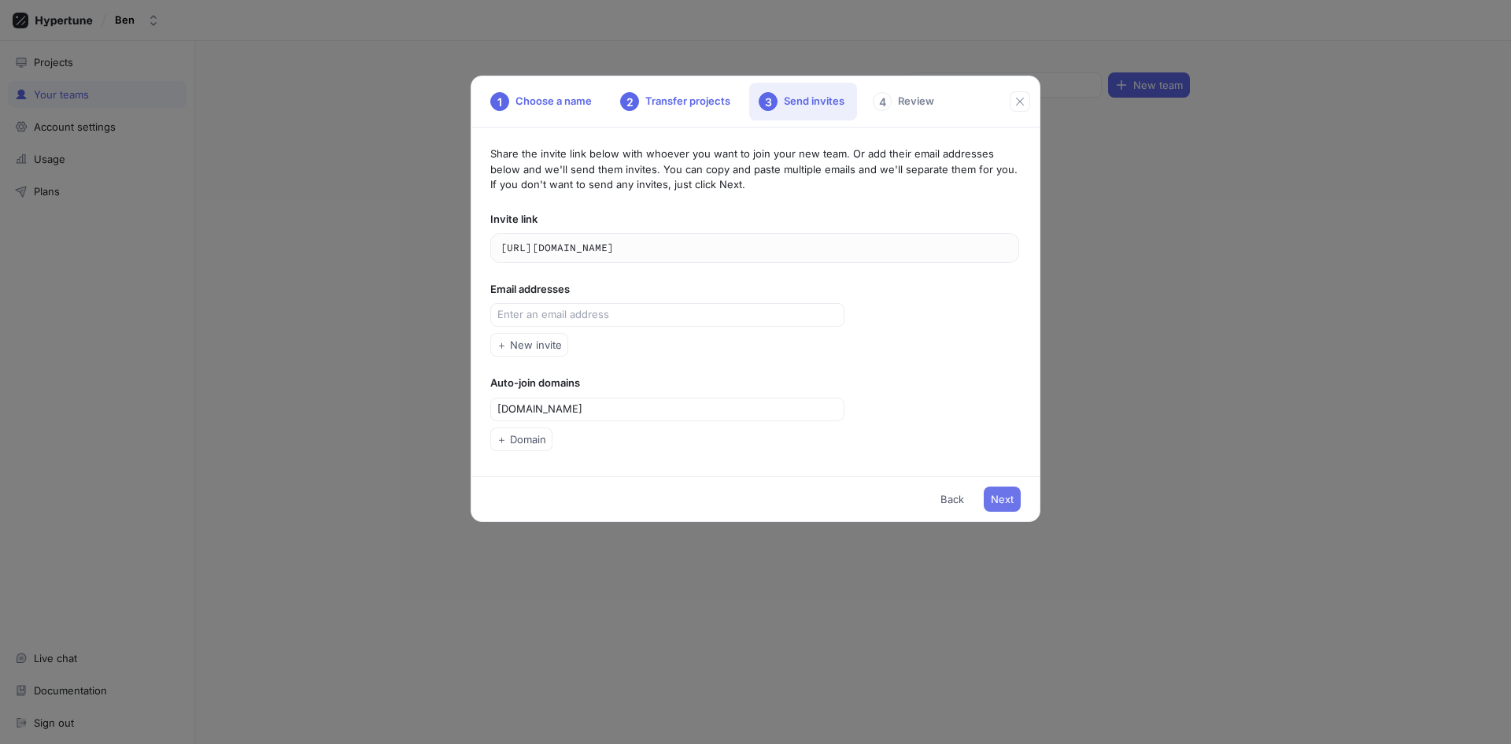
click at [999, 496] on span "Next" at bounding box center [1002, 498] width 23 height 9
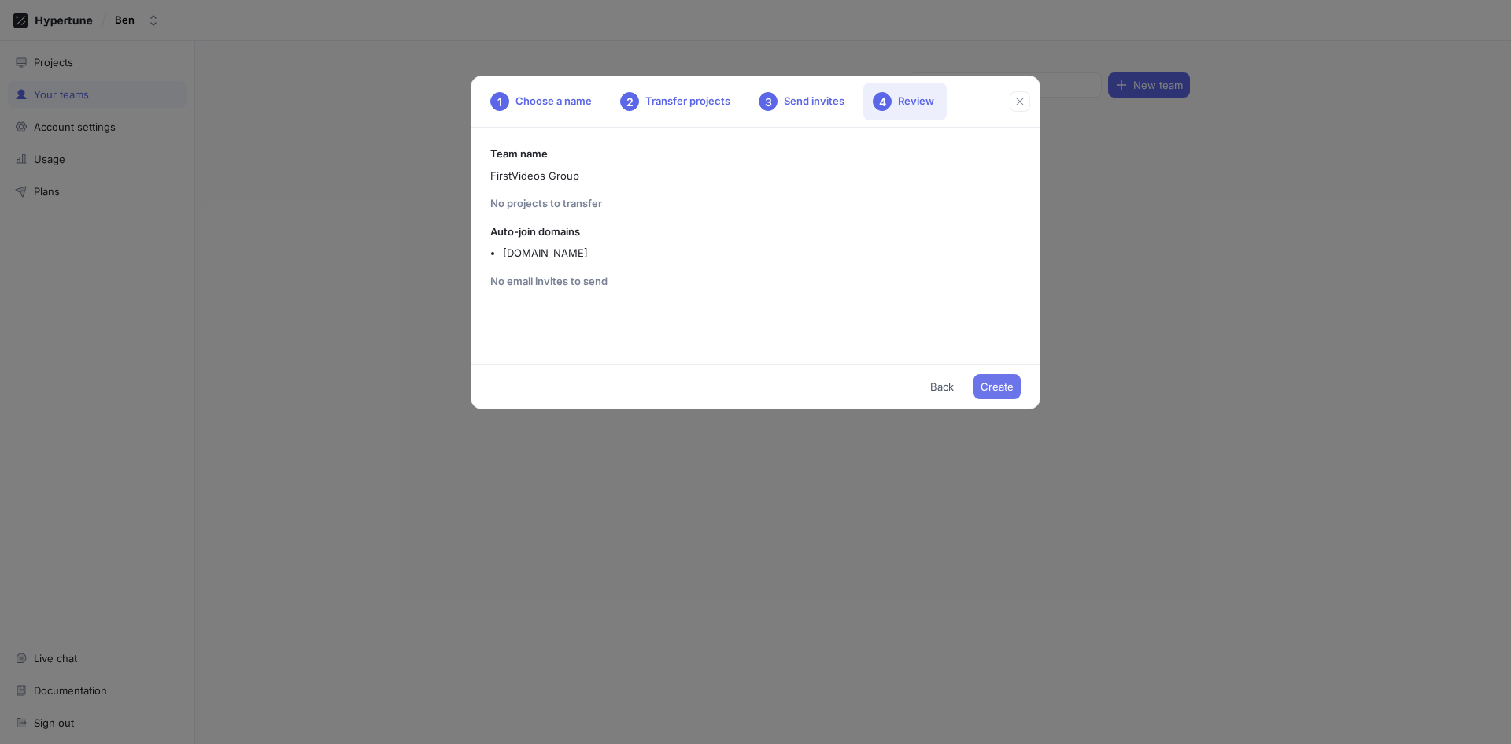
click at [989, 386] on span "Create" at bounding box center [997, 386] width 33 height 9
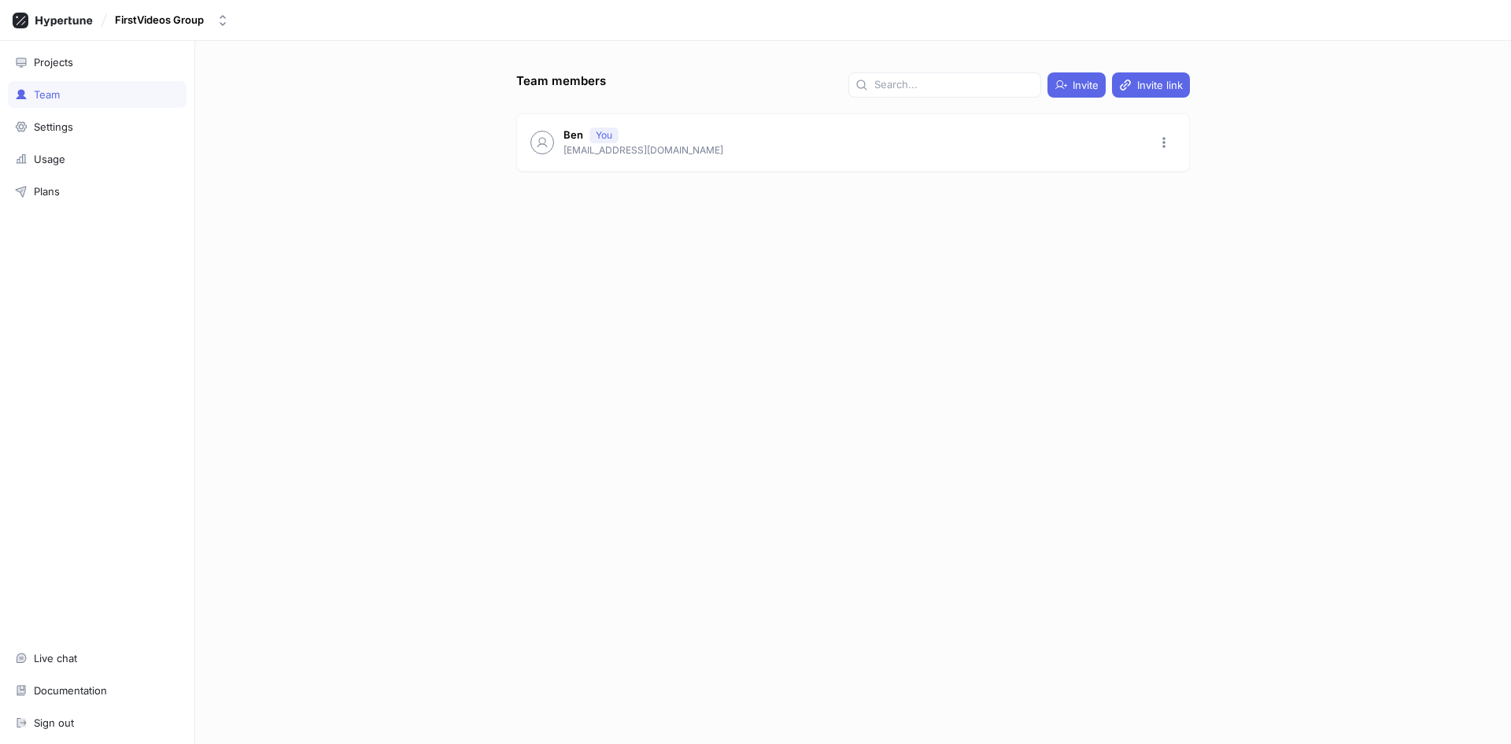
click at [795, 292] on div "Team members Invite Invite link Ben You [EMAIL_ADDRESS][DOMAIN_NAME]" at bounding box center [853, 407] width 686 height 671
click at [170, 22] on div "FirstVideos Group" at bounding box center [159, 19] width 89 height 13
click at [331, 319] on div "Team members Invite Invite link Ben You [EMAIL_ADDRESS][DOMAIN_NAME]" at bounding box center [853, 392] width 1316 height 703
click at [79, 126] on div "Settings" at bounding box center [97, 126] width 164 height 13
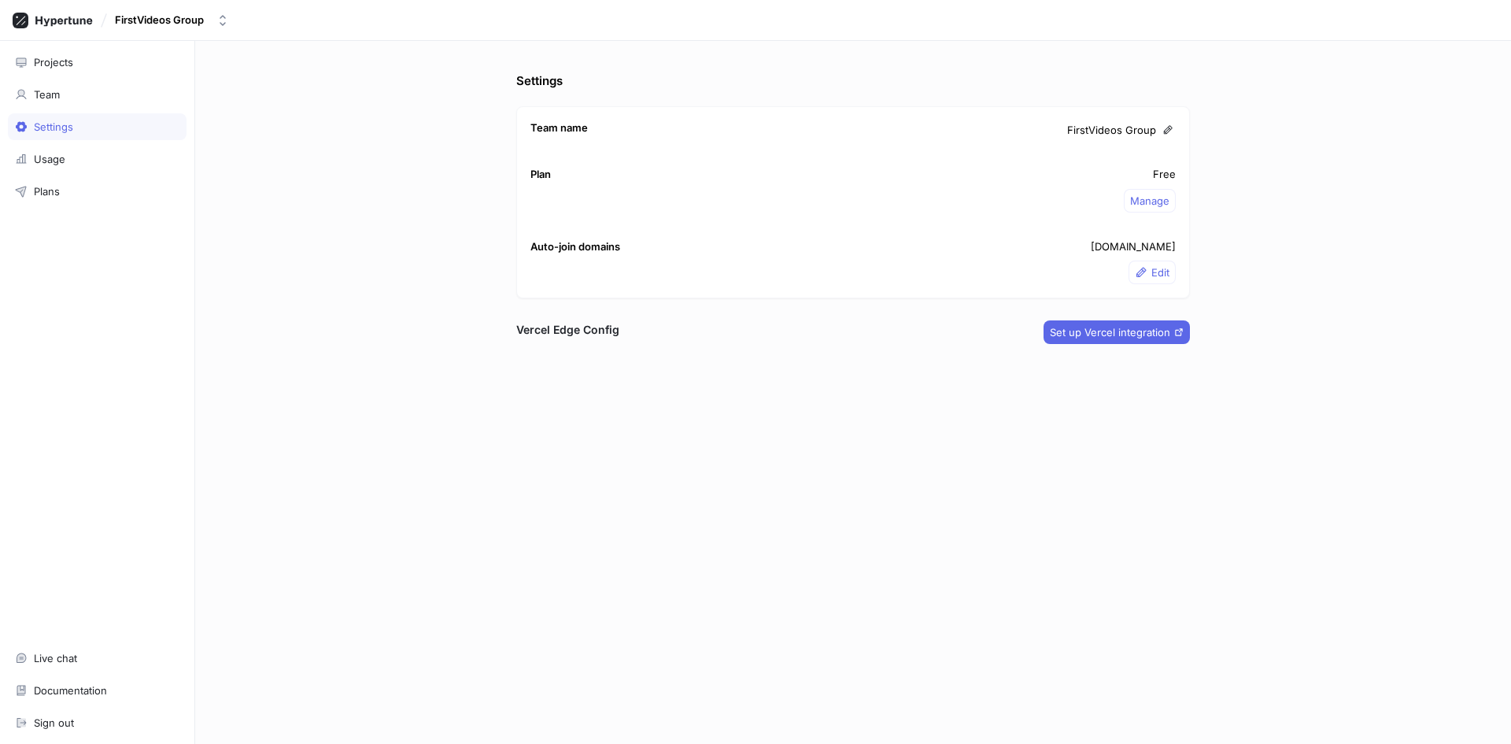
click at [236, 345] on div "Settings Team name FirstVideos Group Plan Free Manage Auto-join domains [DOMAIN…" at bounding box center [853, 392] width 1316 height 703
click at [1112, 333] on span "Set up Vercel integration" at bounding box center [1110, 331] width 120 height 9
click at [50, 71] on div "Projects" at bounding box center [97, 62] width 179 height 27
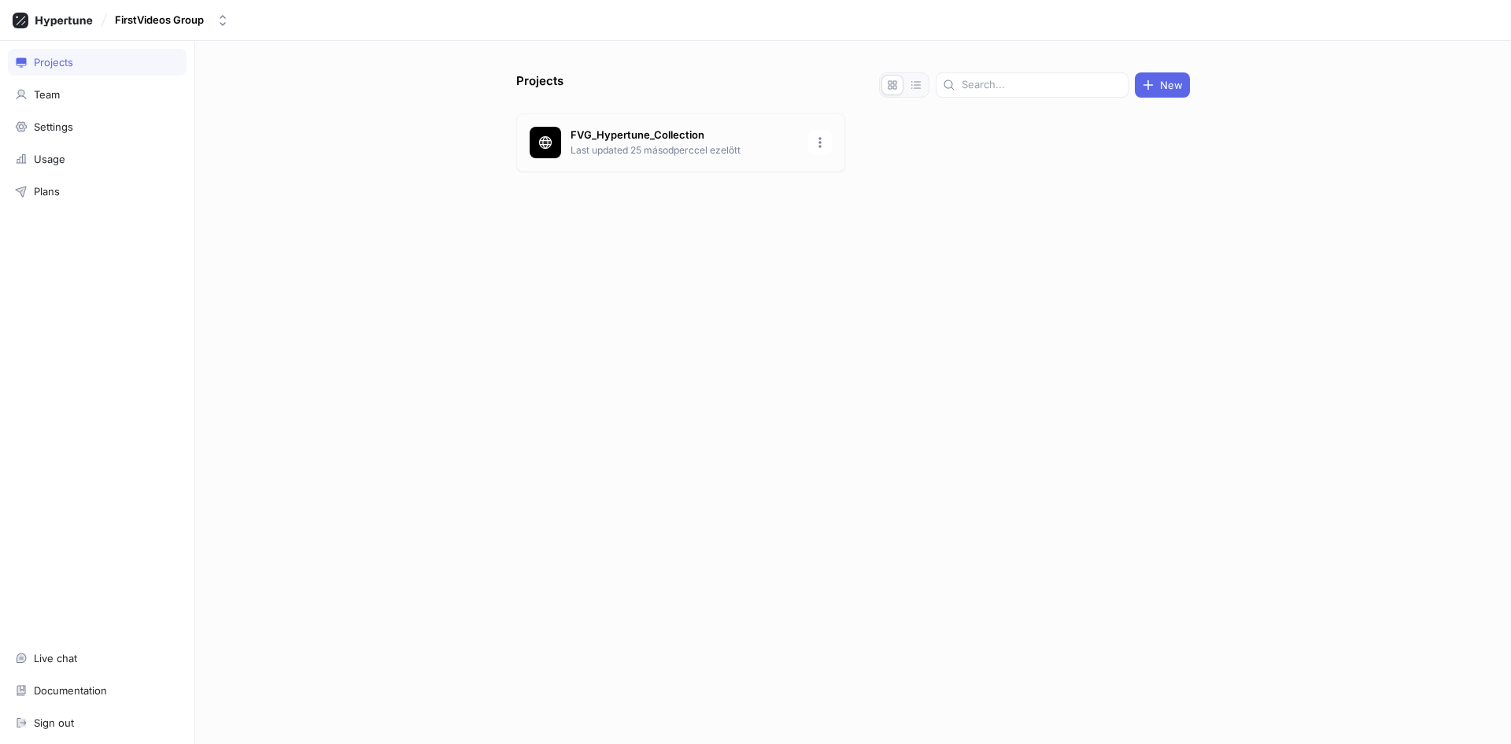
click at [662, 135] on p "FVG_Hypertune_Collection" at bounding box center [685, 136] width 228 height 16
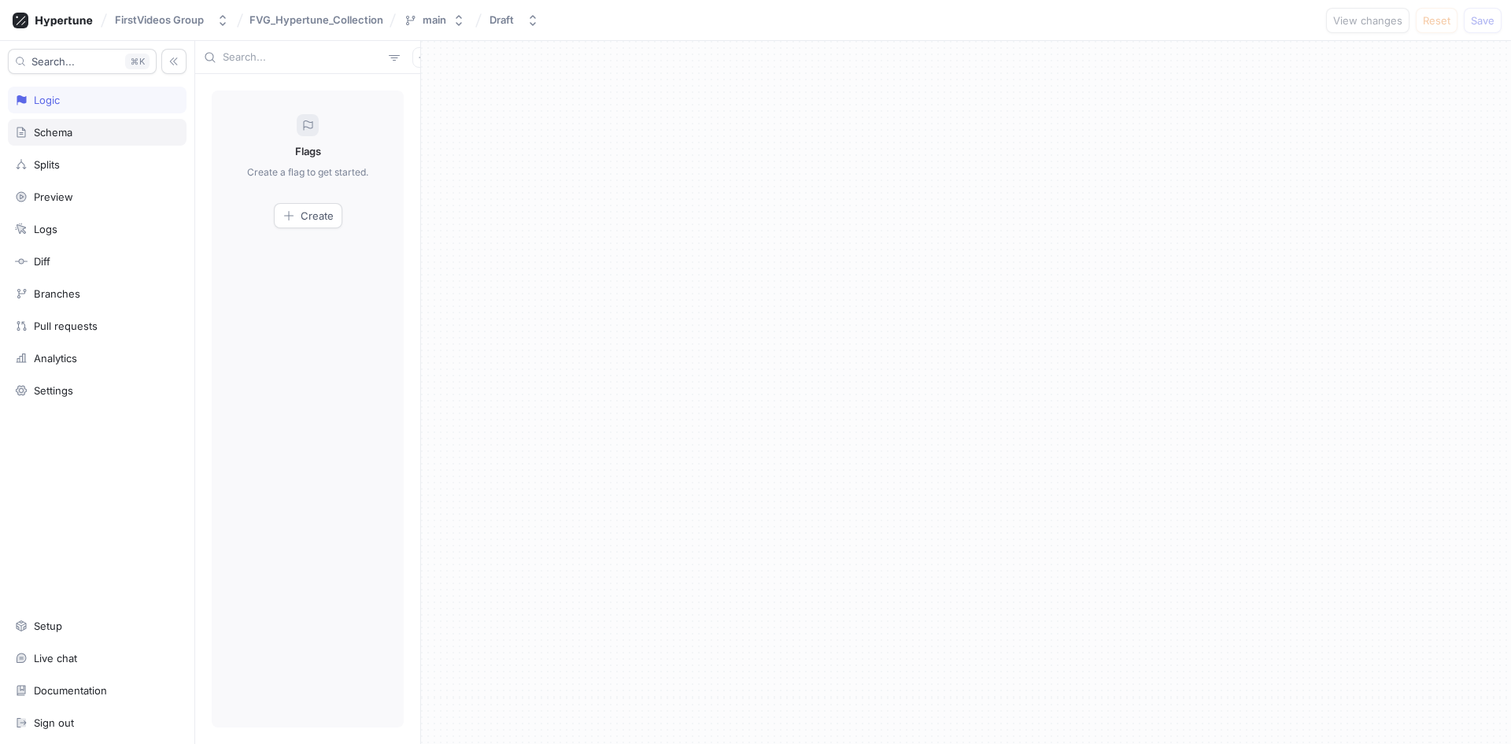
click at [75, 128] on div "Schema" at bounding box center [97, 132] width 164 height 13
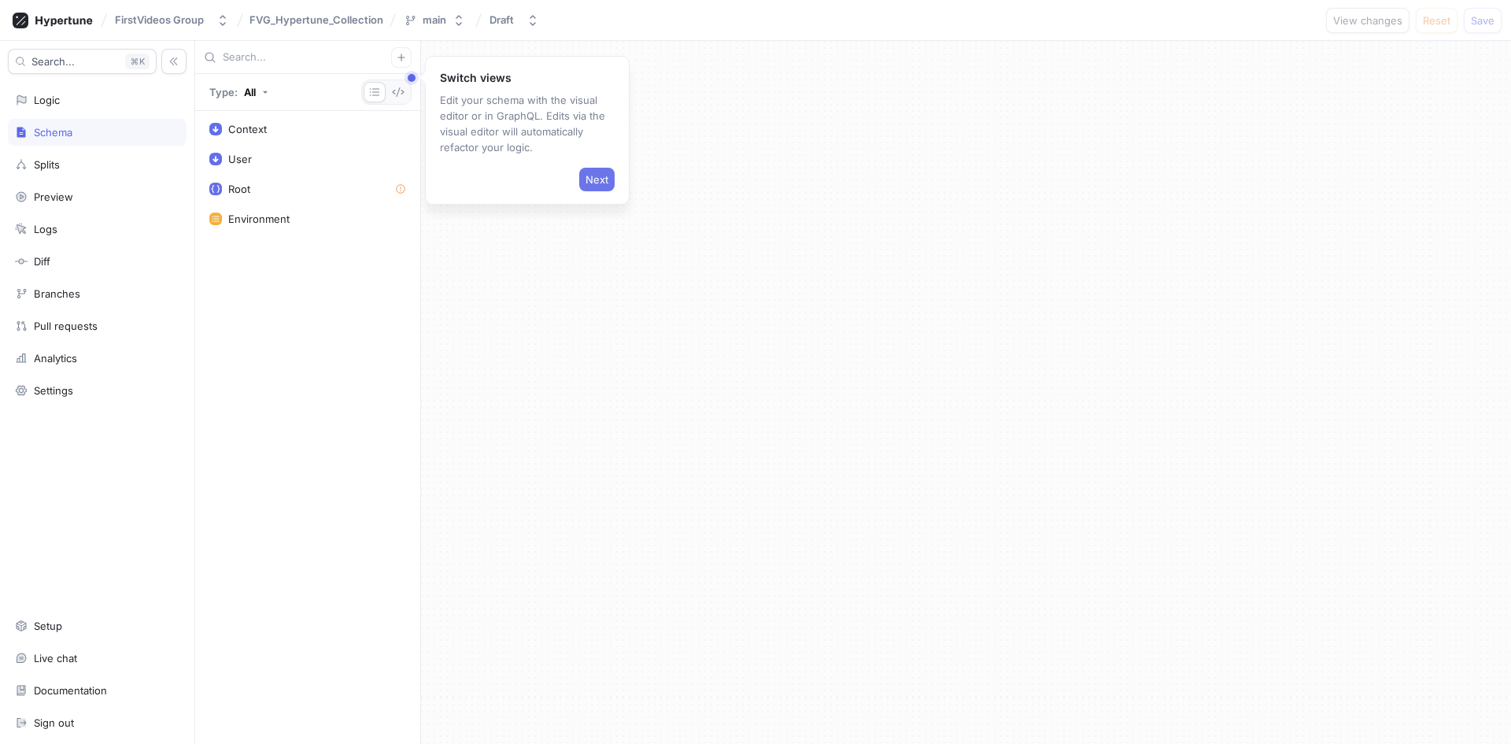
click at [593, 177] on span "Next" at bounding box center [597, 179] width 23 height 9
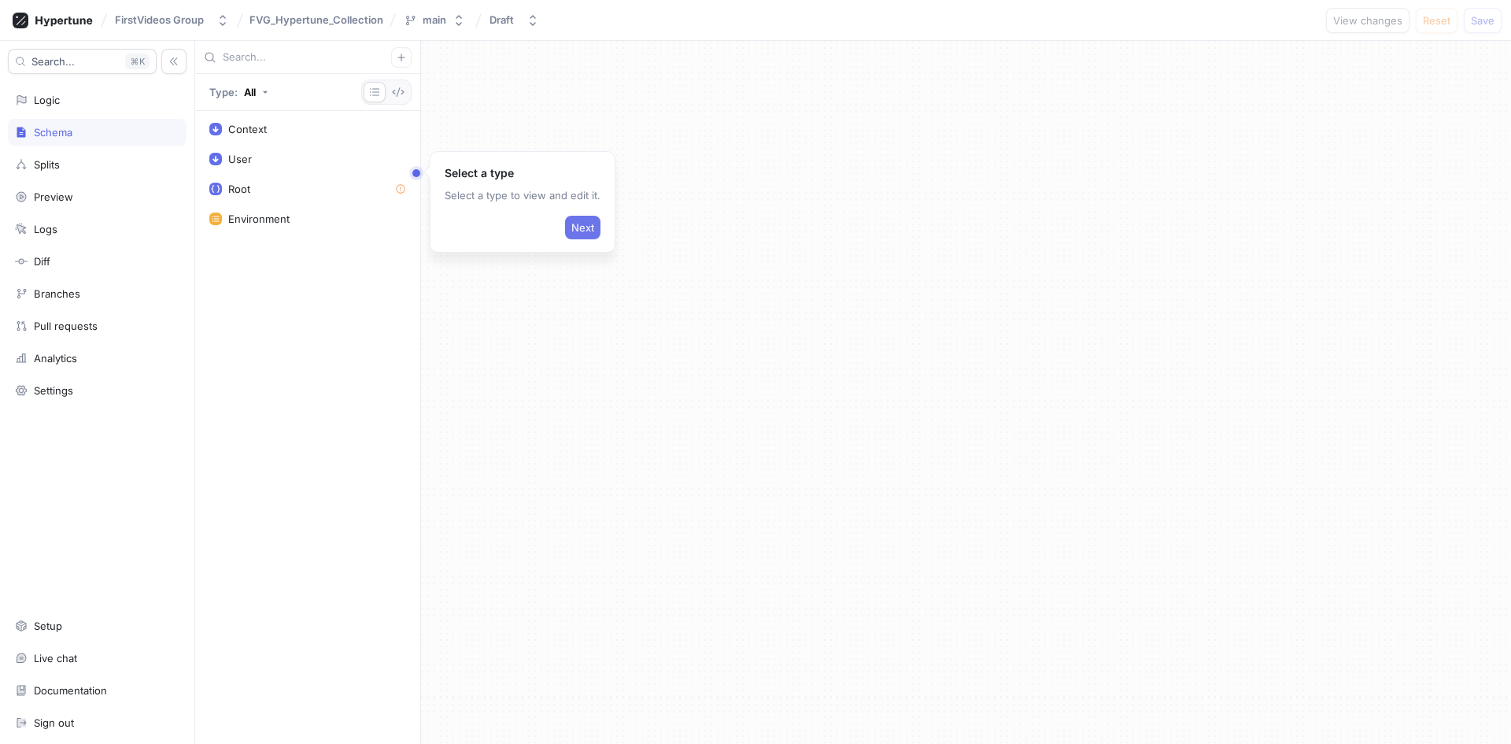
click at [571, 229] on span "Next" at bounding box center [582, 227] width 23 height 9
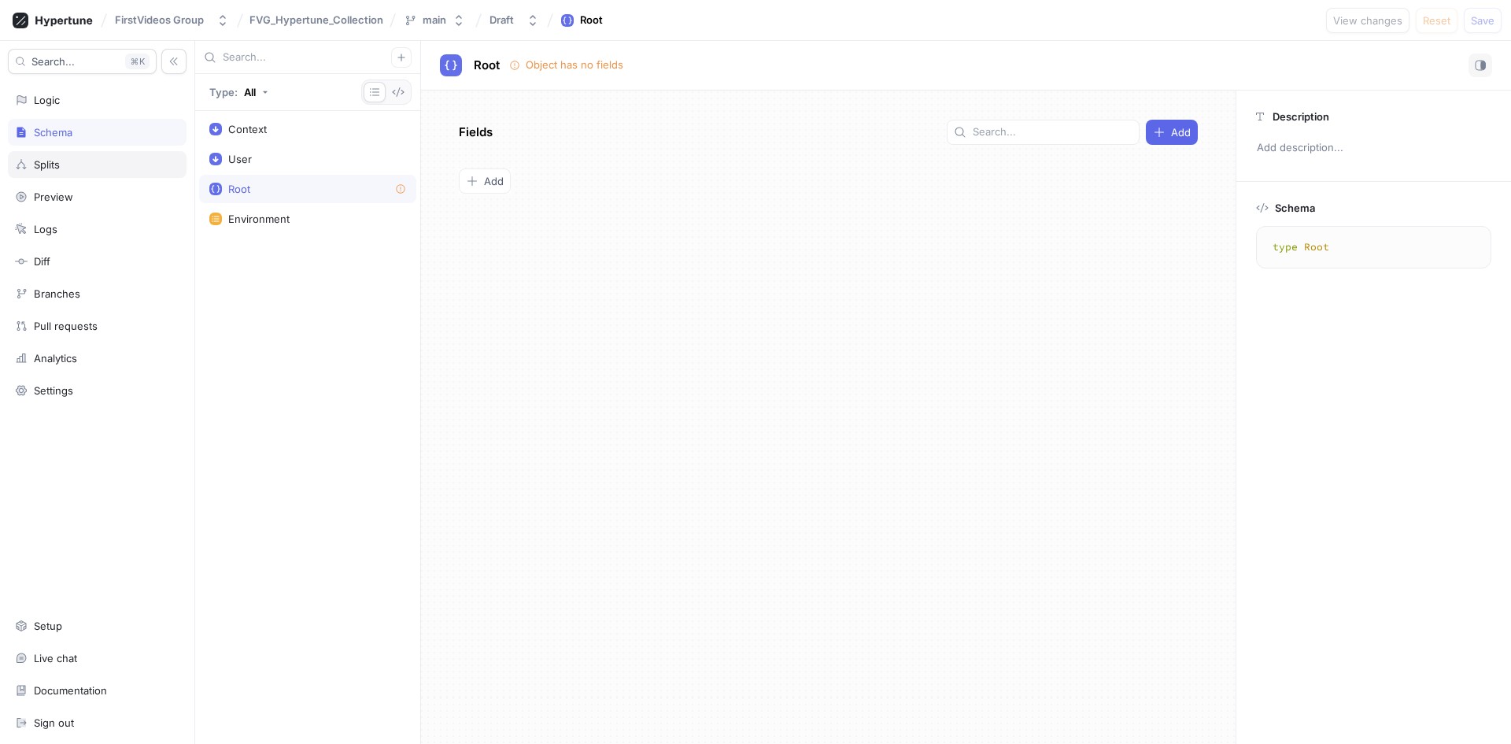
click at [93, 172] on div "Splits" at bounding box center [97, 164] width 179 height 27
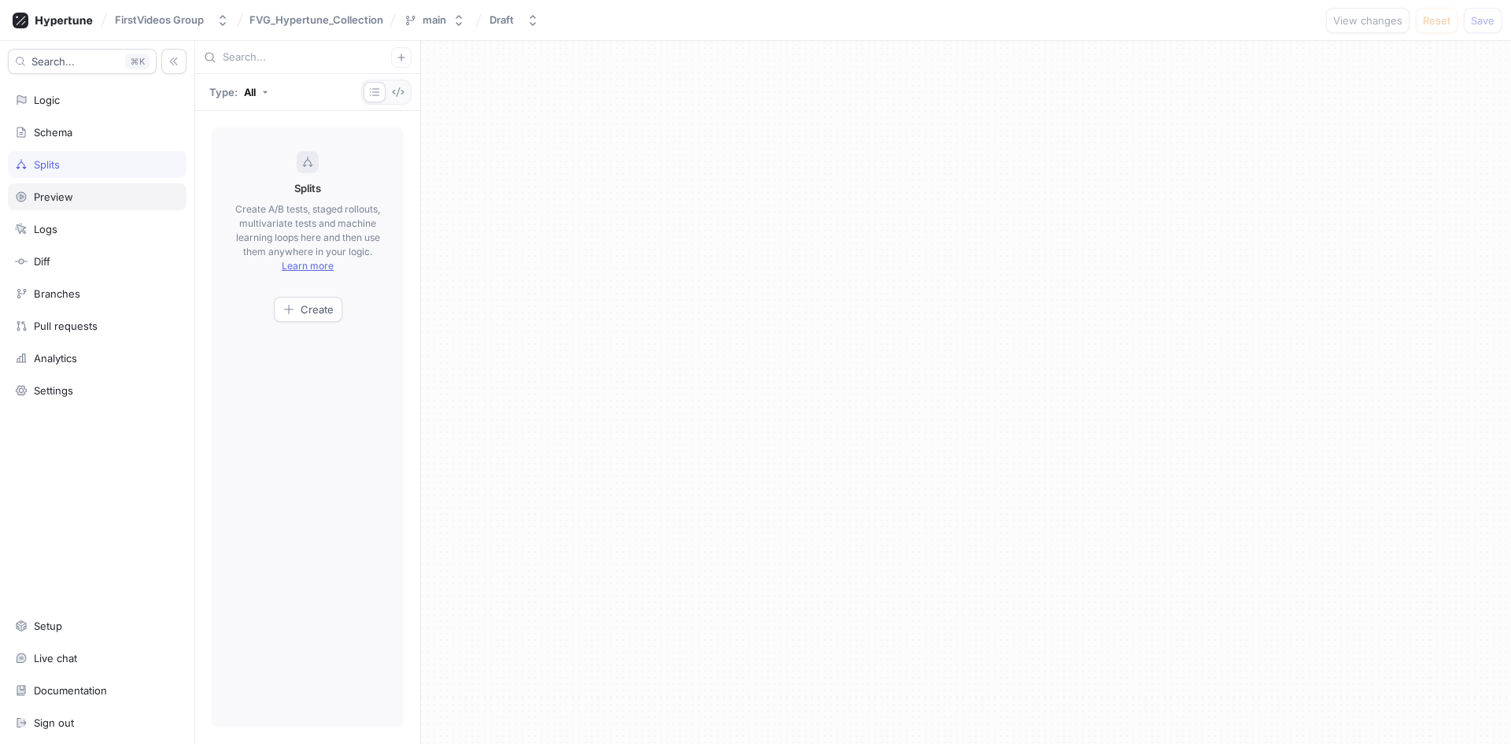
click at [85, 203] on div "Preview" at bounding box center [97, 196] width 179 height 27
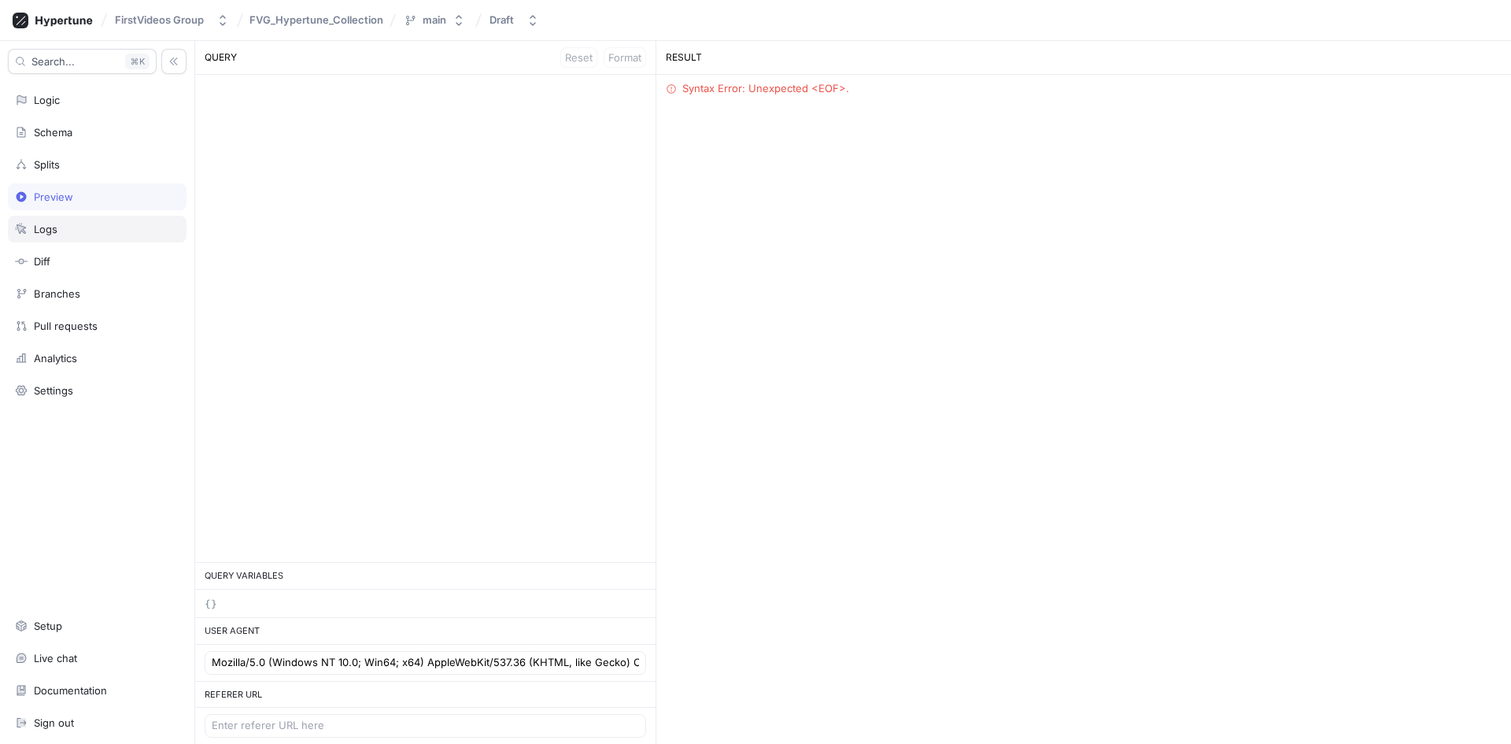
click at [77, 230] on div "Logs" at bounding box center [97, 229] width 164 height 13
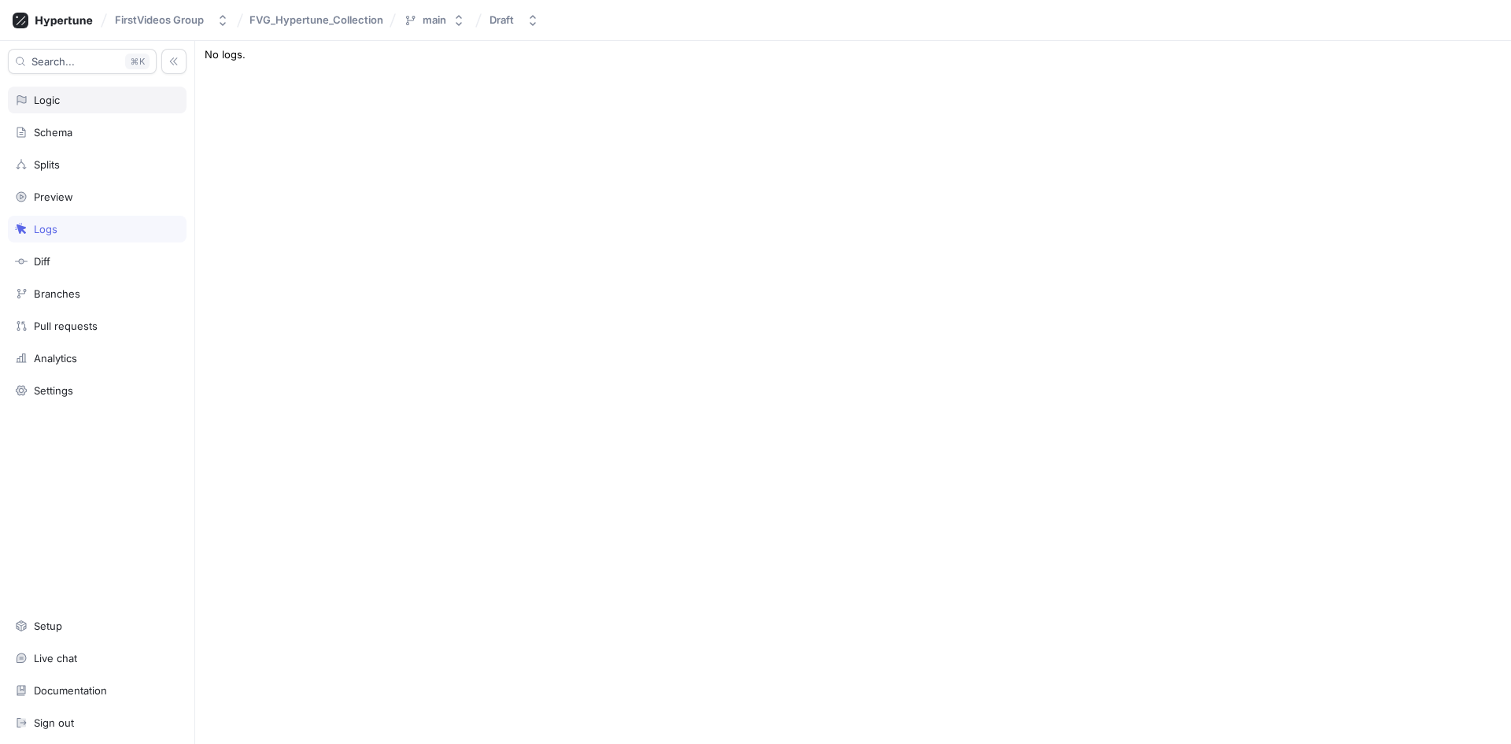
click at [65, 101] on div "Logic" at bounding box center [97, 100] width 164 height 13
click at [87, 98] on div "Logic" at bounding box center [97, 100] width 164 height 13
click at [57, 17] on icon at bounding box center [53, 21] width 80 height 16
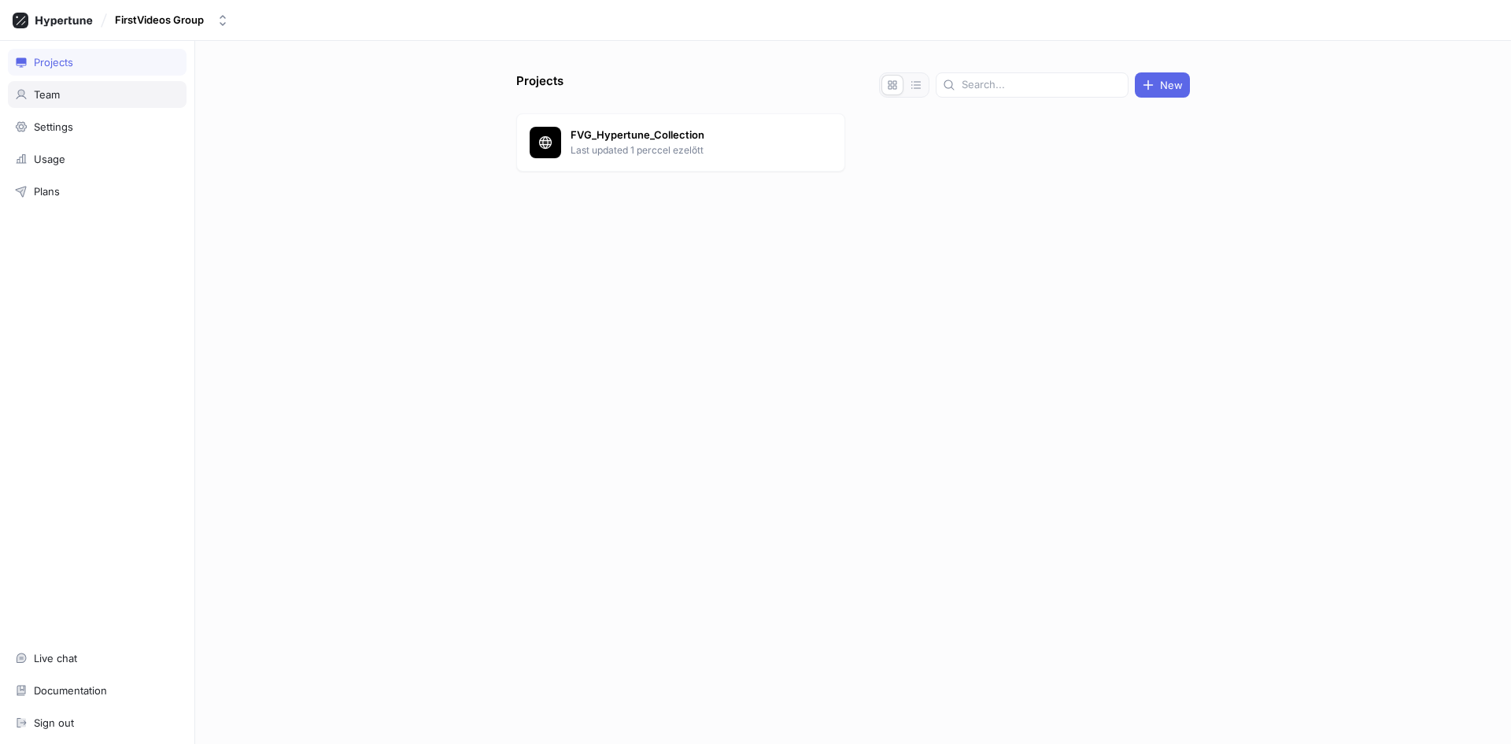
click at [42, 96] on div "Team" at bounding box center [47, 94] width 26 height 13
click at [76, 63] on div "Projects" at bounding box center [97, 62] width 164 height 13
click at [57, 20] on icon at bounding box center [53, 21] width 80 height 16
click at [74, 160] on div "Usage" at bounding box center [97, 159] width 164 height 13
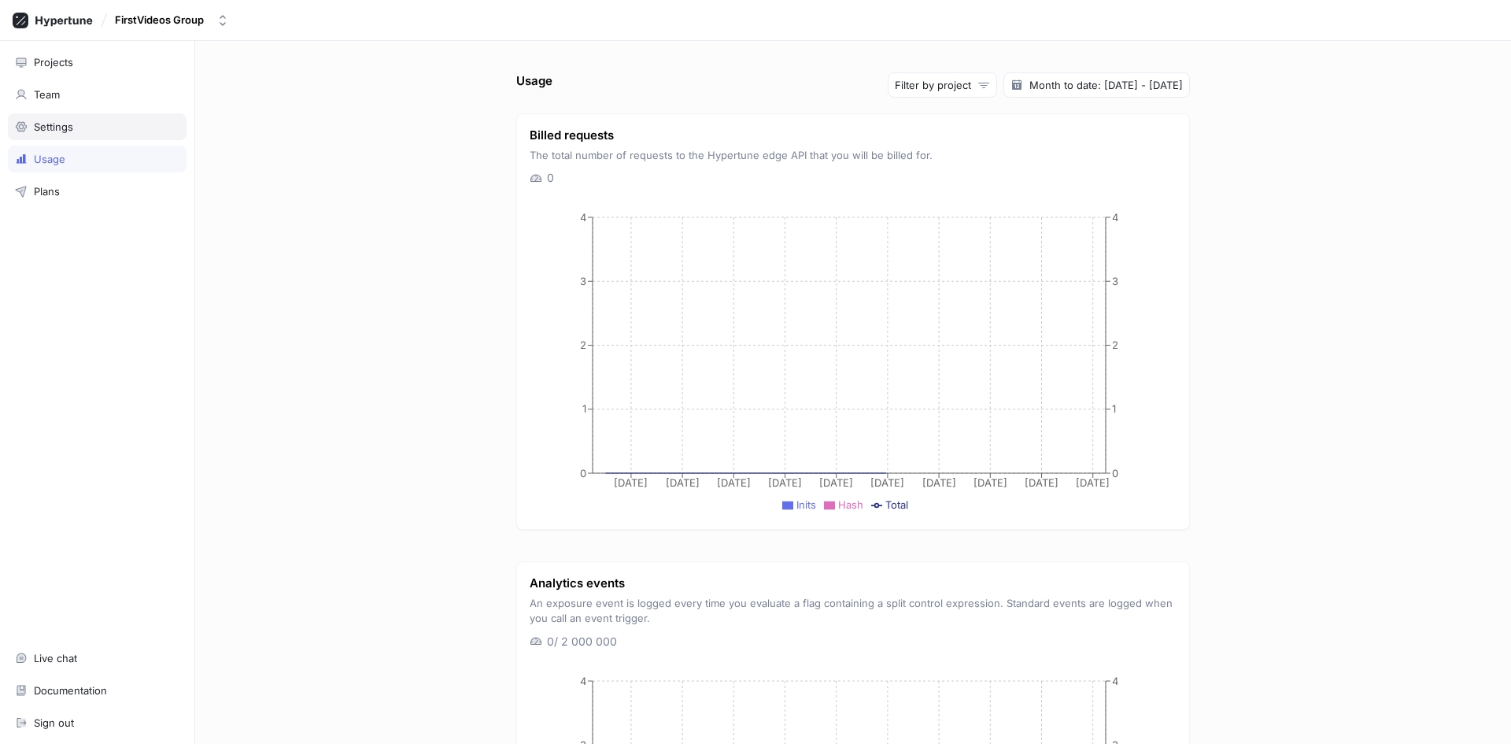
click at [55, 125] on div "Settings" at bounding box center [53, 126] width 39 height 13
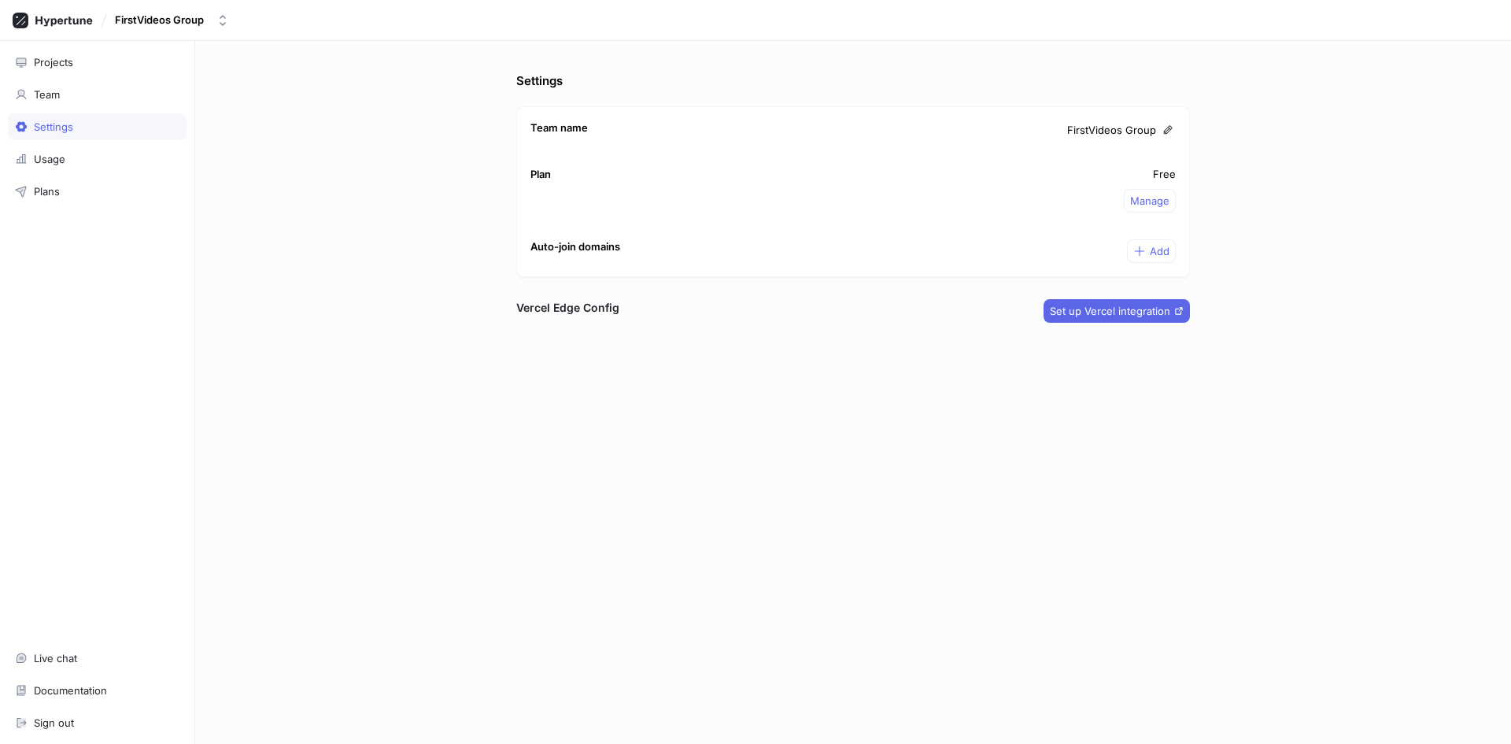
click at [418, 456] on div "Settings Team name FirstVideos Group Plan Free Manage Auto-join domains Add Ver…" at bounding box center [853, 392] width 1316 height 703
click at [406, 337] on div "Settings Team name FirstVideos Group Plan Free Manage Auto-join domains Add Ver…" at bounding box center [853, 392] width 1316 height 703
click at [50, 86] on div "Team" at bounding box center [97, 94] width 179 height 27
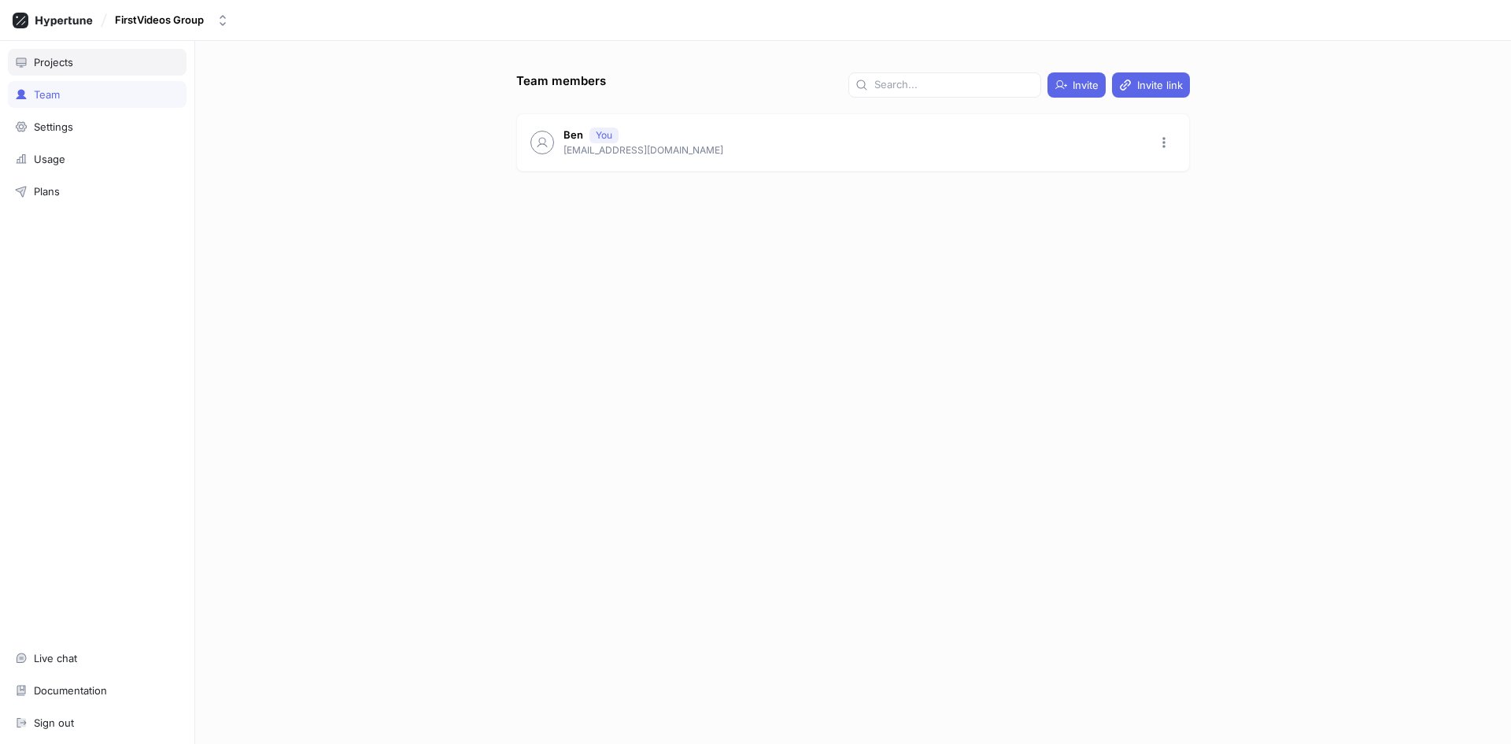
click at [63, 68] on div "Projects" at bounding box center [97, 62] width 179 height 27
click at [776, 151] on p "Last updated 1 perccel ezelőtt" at bounding box center [685, 150] width 228 height 14
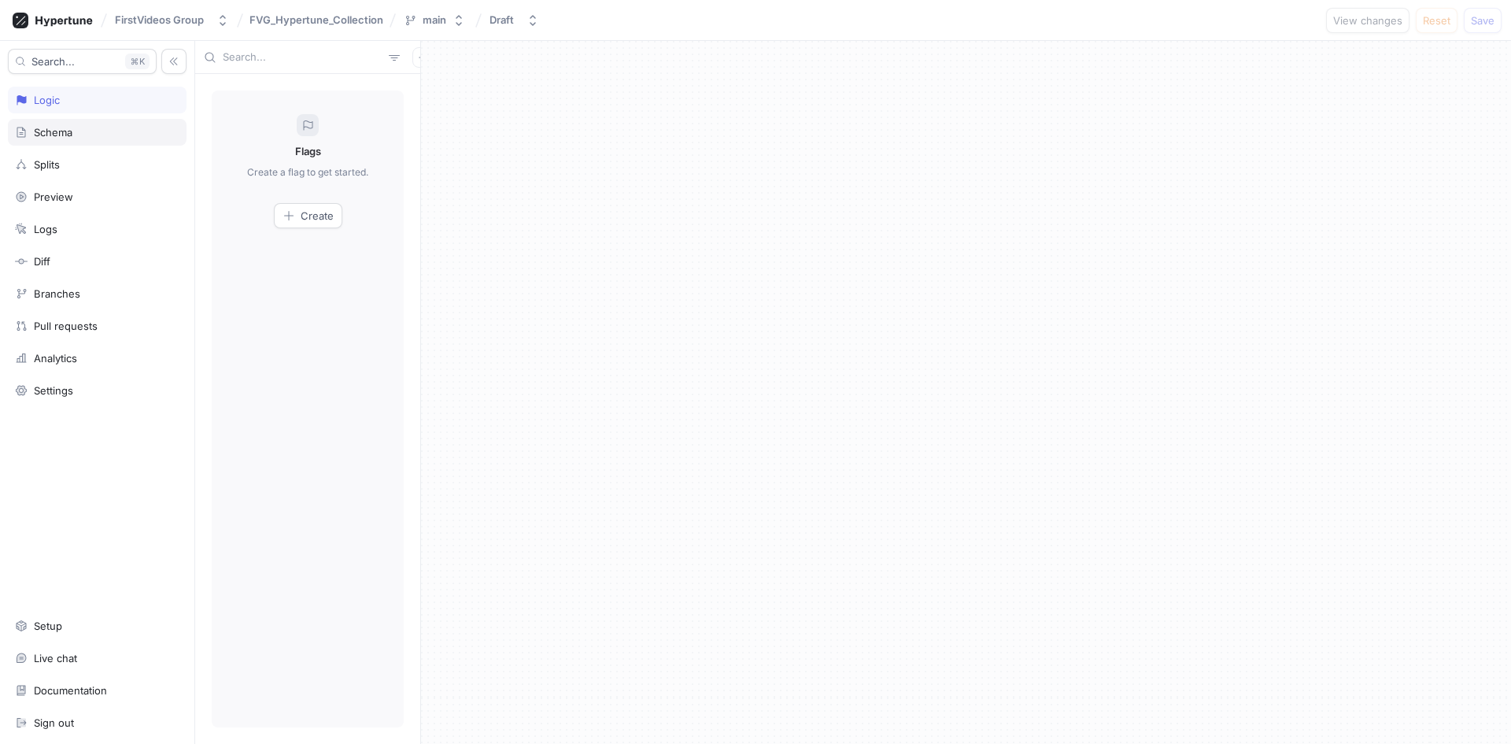
click at [83, 134] on div "Schema" at bounding box center [97, 132] width 164 height 13
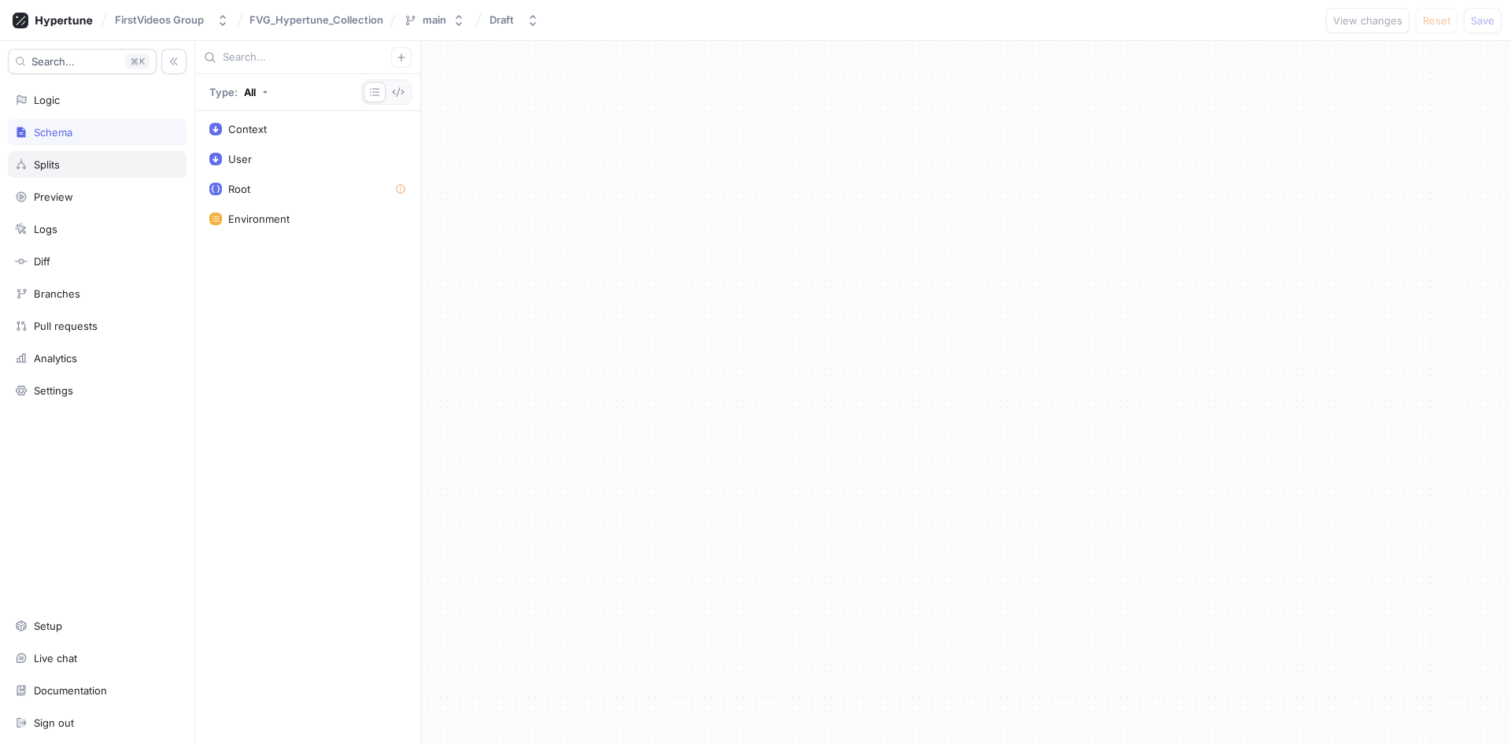
click at [73, 164] on div "Splits" at bounding box center [97, 164] width 164 height 13
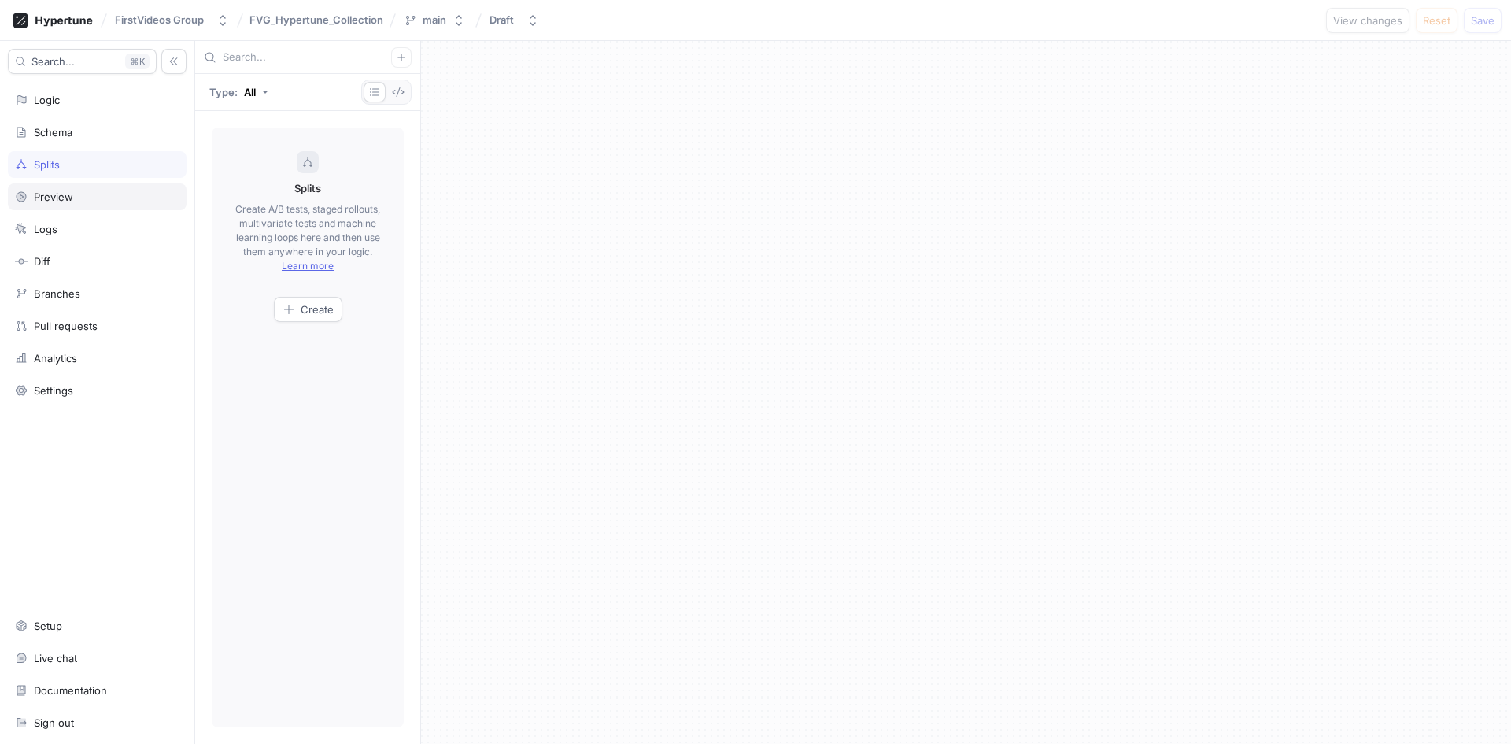
click at [61, 190] on div "Preview" at bounding box center [53, 196] width 39 height 13
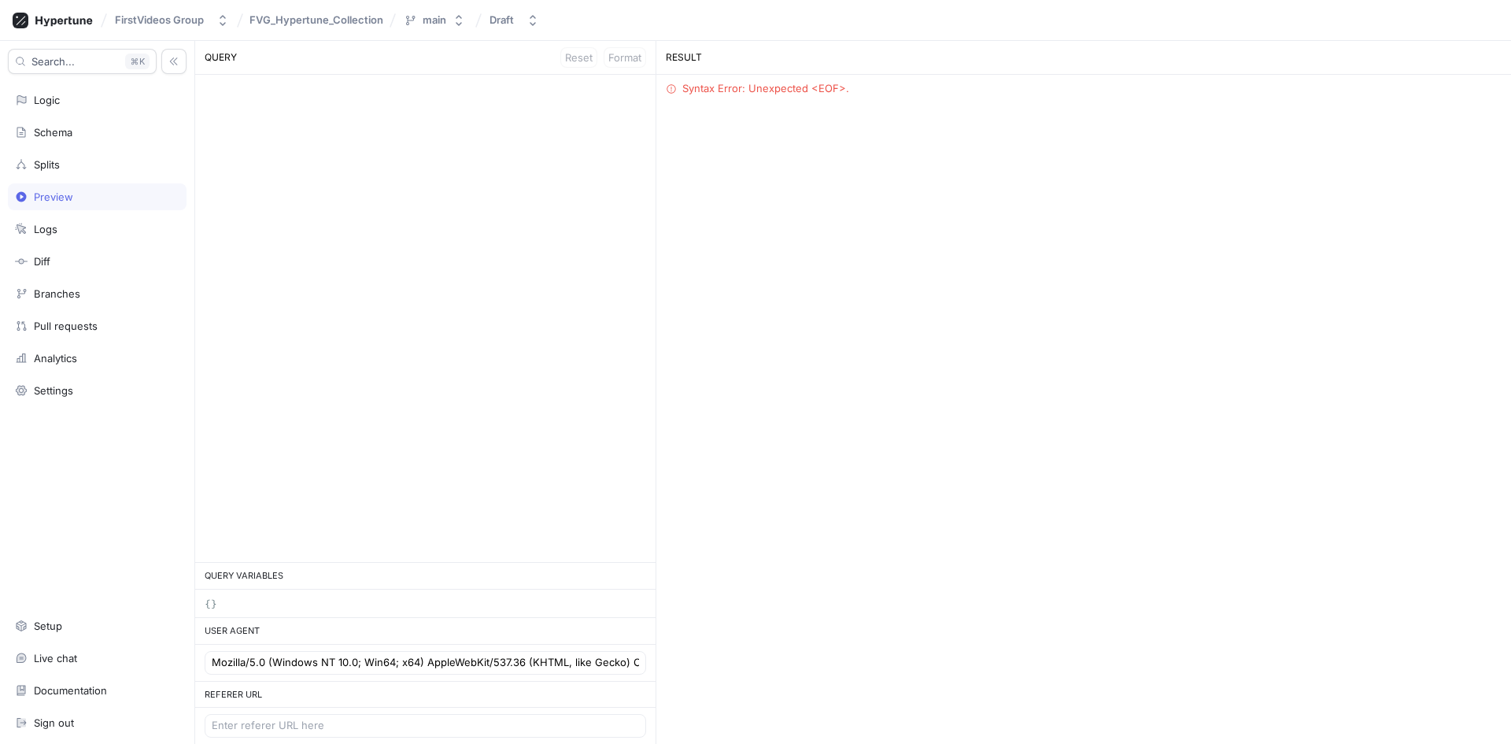
click at [810, 88] on div "Syntax Error: Unexpected <EOF>." at bounding box center [765, 89] width 167 height 16
click at [305, 160] on div at bounding box center [425, 318] width 460 height 487
click at [61, 231] on div "Logs" at bounding box center [97, 229] width 164 height 13
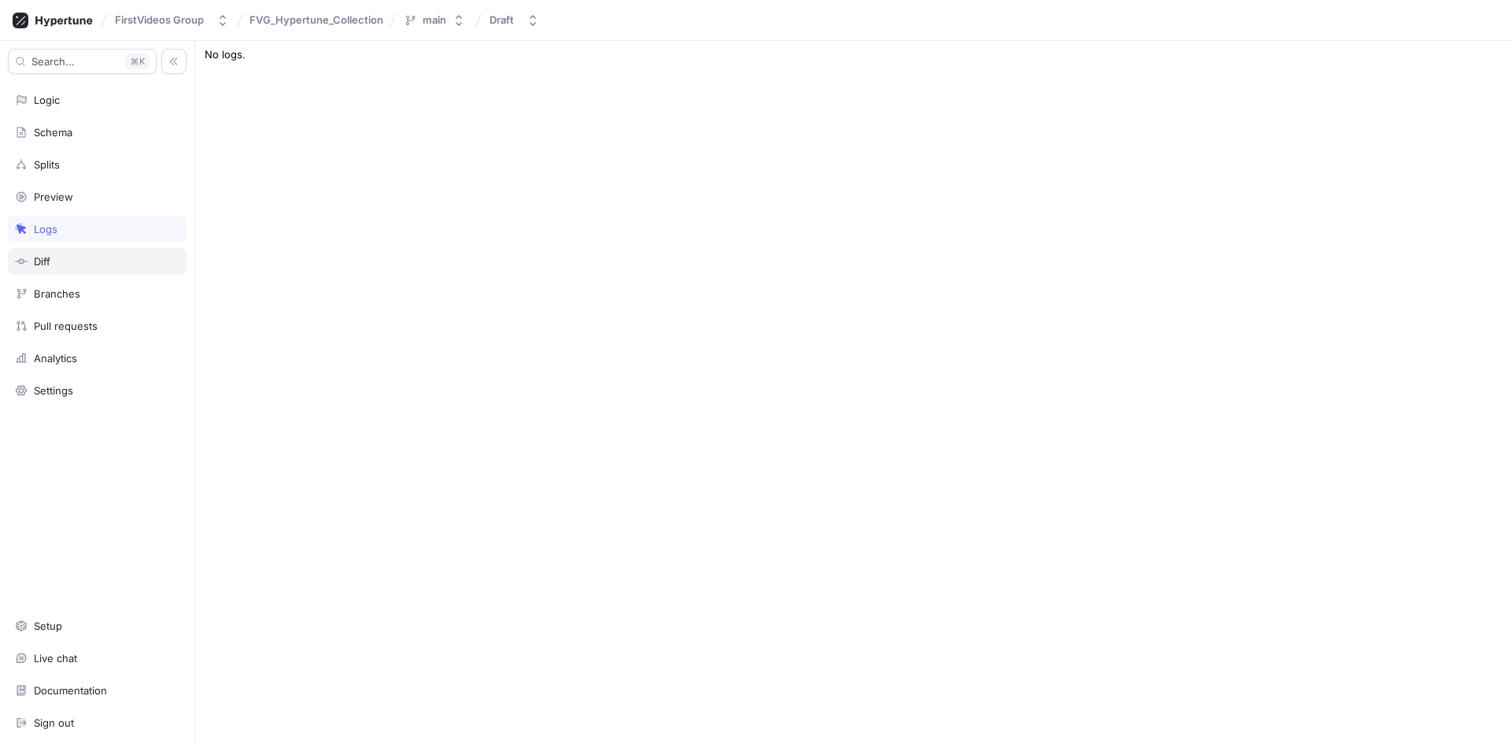
click at [75, 270] on div "Diff" at bounding box center [97, 261] width 179 height 27
click at [65, 293] on div "Branches" at bounding box center [57, 293] width 46 height 13
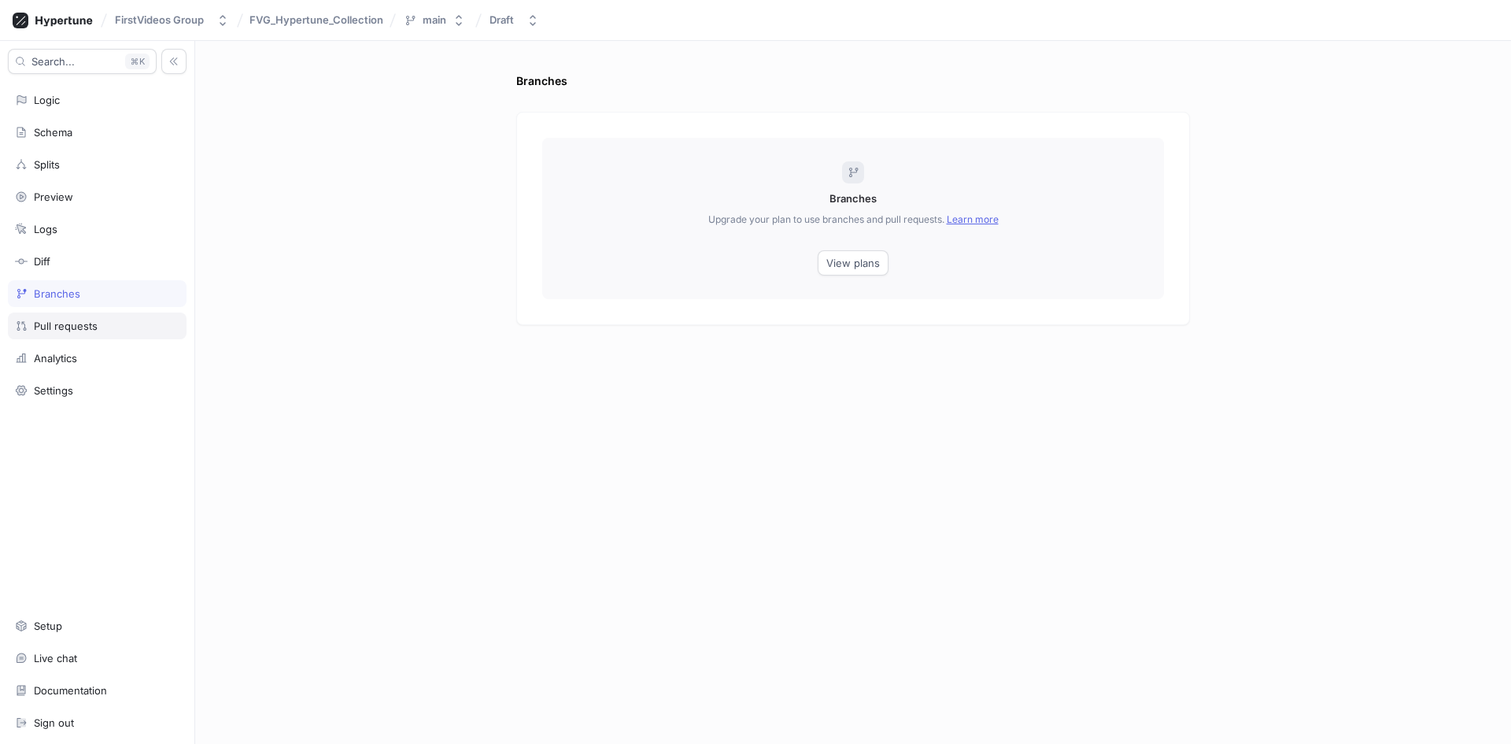
click at [105, 331] on div "Pull requests" at bounding box center [97, 326] width 164 height 13
click at [72, 360] on div "Analytics" at bounding box center [55, 358] width 43 height 13
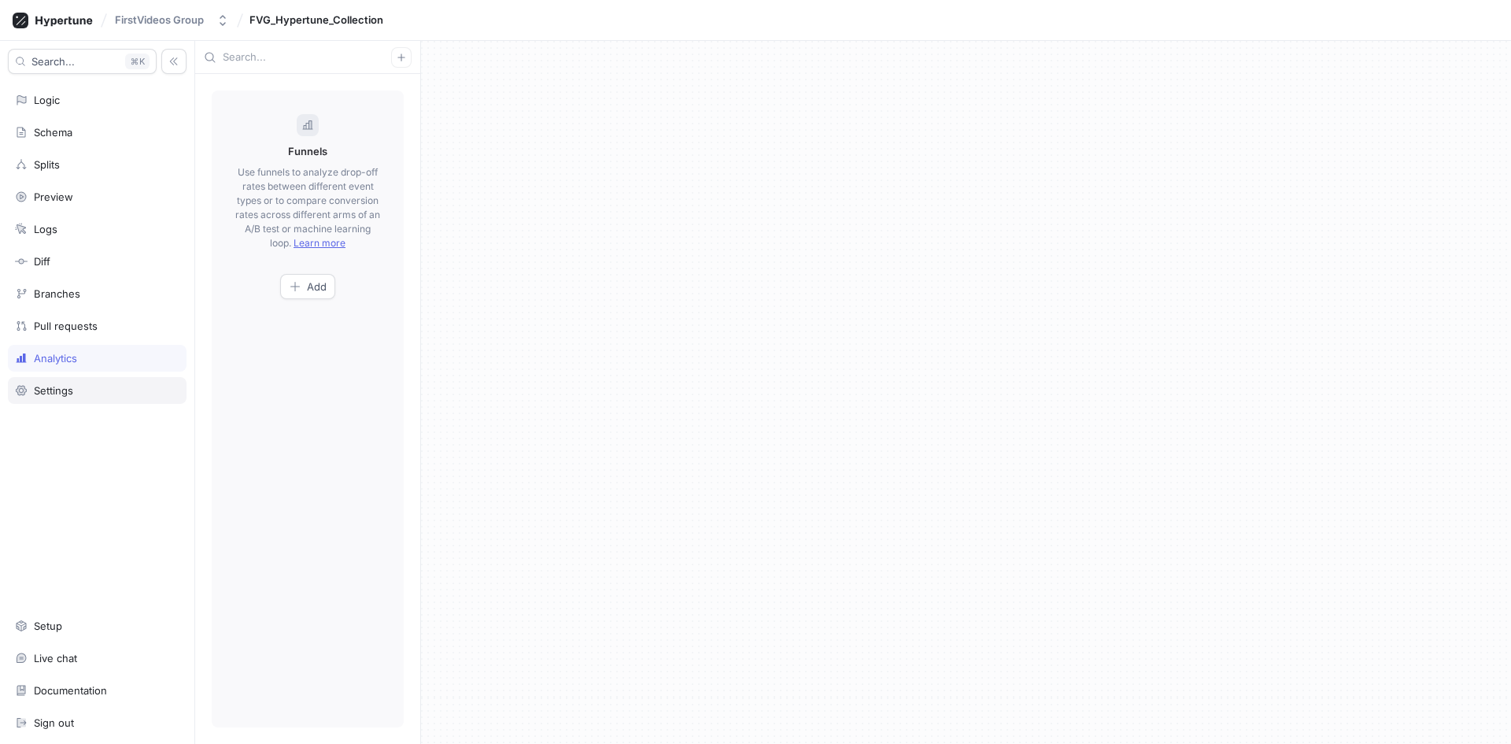
click at [73, 391] on div "Settings" at bounding box center [53, 390] width 39 height 13
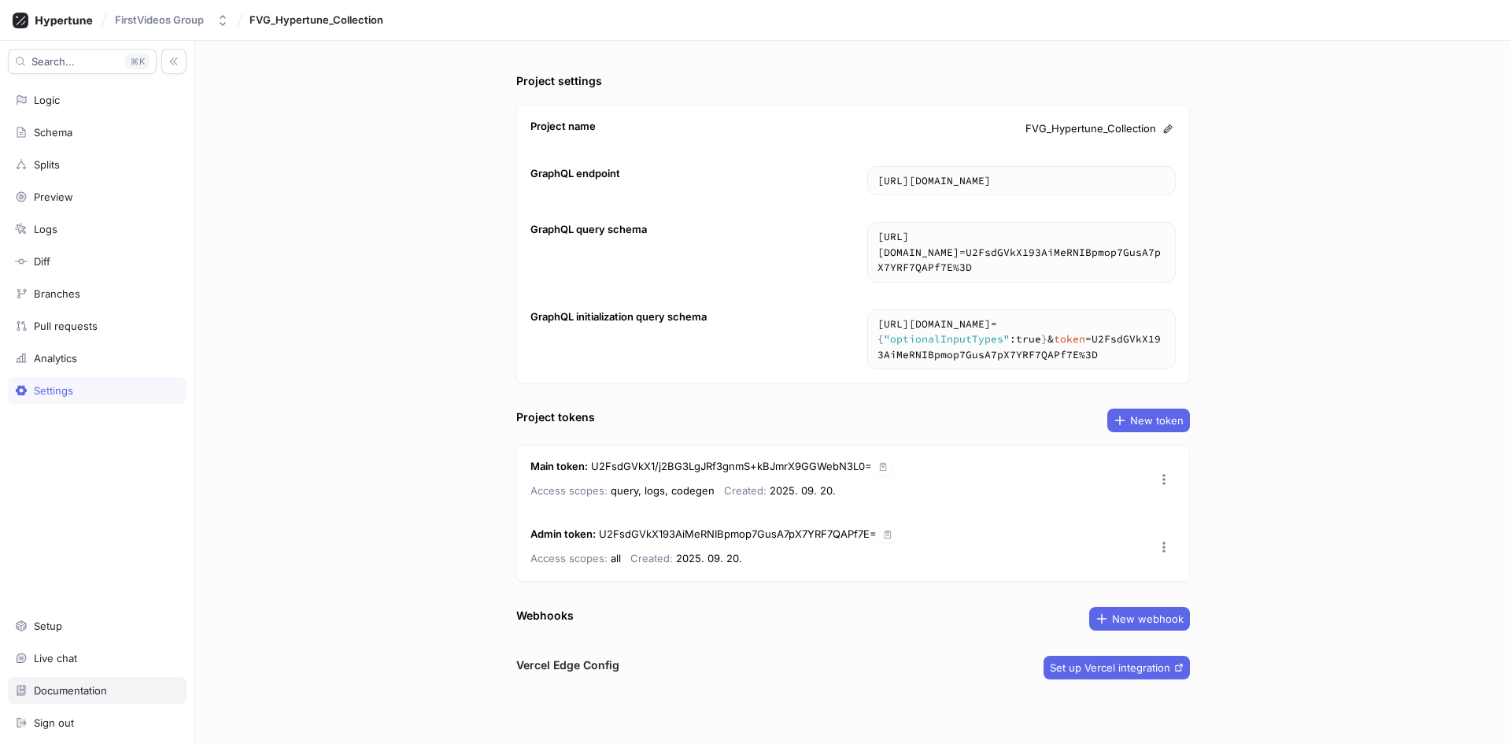
click at [98, 686] on div "Documentation" at bounding box center [70, 690] width 73 height 13
click at [57, 13] on icon at bounding box center [53, 21] width 80 height 16
